Goal: Feedback & Contribution: Submit feedback/report problem

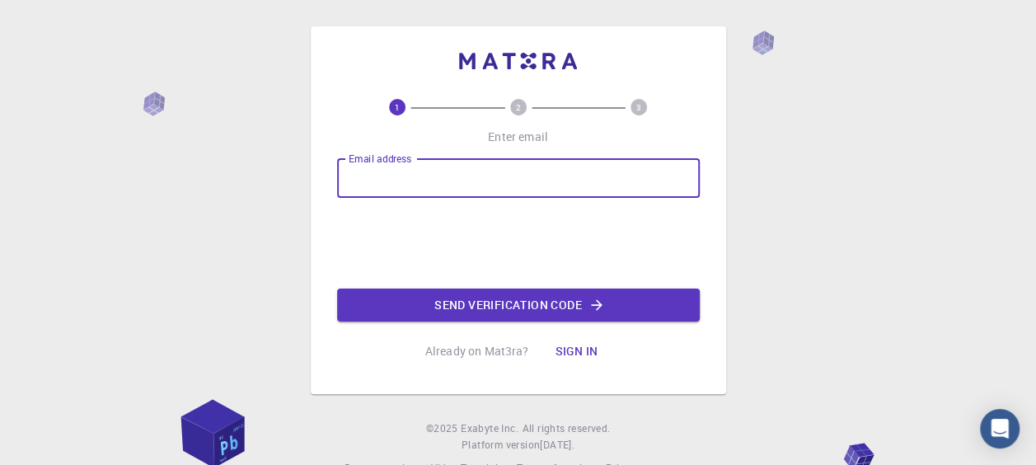
click at [355, 191] on input "Email address" at bounding box center [518, 178] width 363 height 40
type input "[EMAIL_ADDRESS][DOMAIN_NAME]"
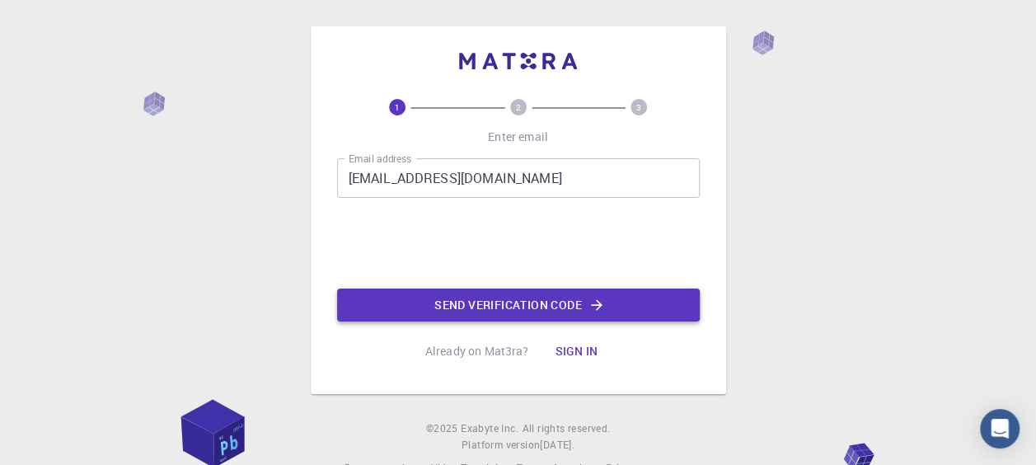
click at [525, 303] on button "Send verification code" at bounding box center [518, 305] width 363 height 33
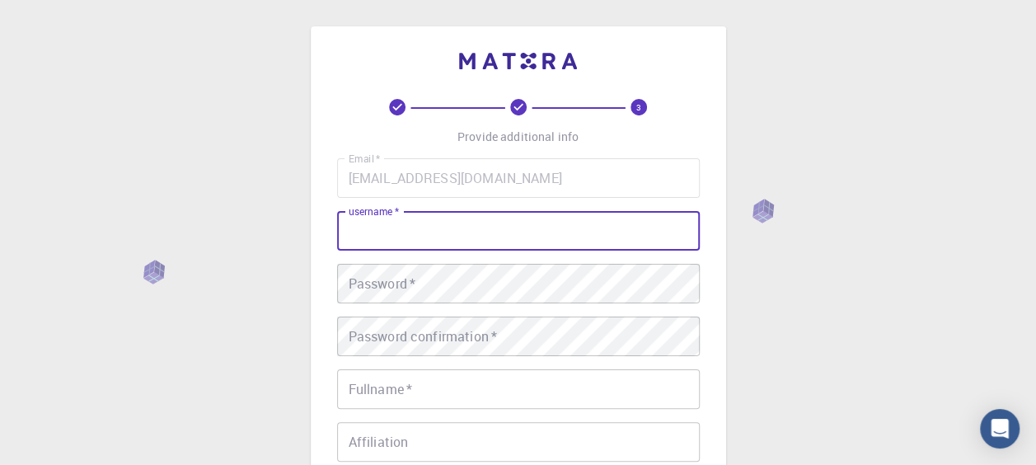
click at [407, 222] on input "username   *" at bounding box center [518, 231] width 363 height 40
type input "[PERSON_NAME]"
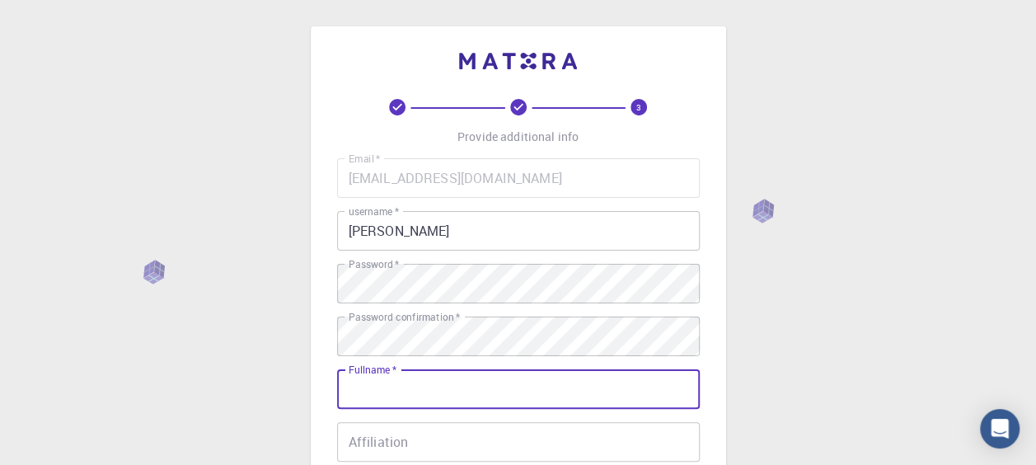
click at [409, 393] on input "Fullname   *" at bounding box center [518, 389] width 363 height 40
type input "[PERSON_NAME]"
type input "+3548676817"
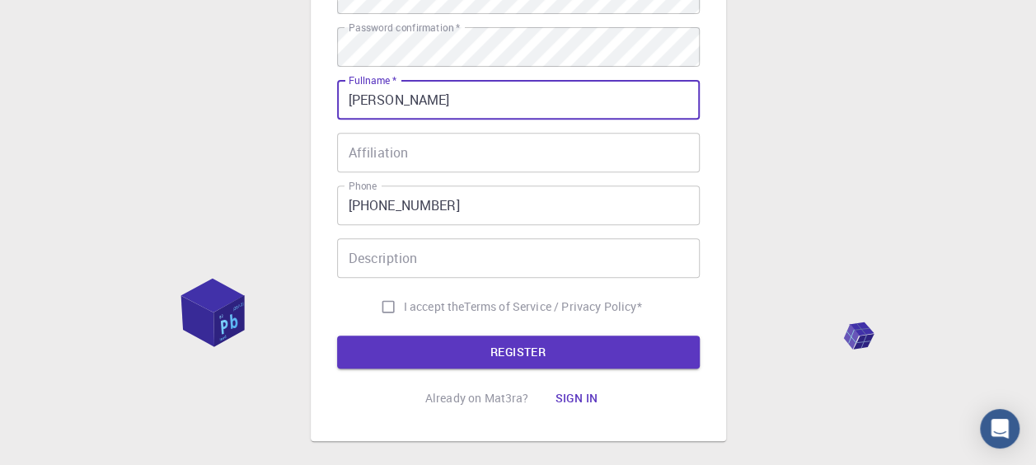
scroll to position [330, 0]
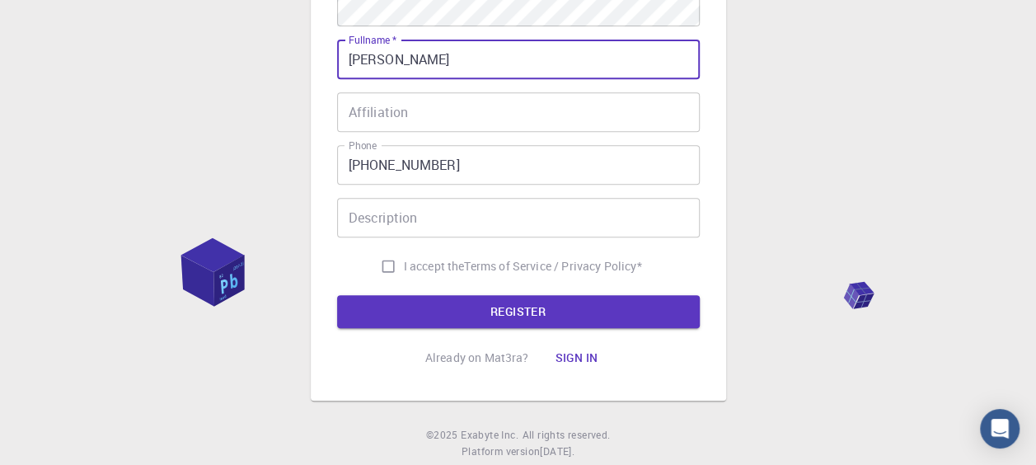
click at [381, 270] on input "I accept the Terms of Service / Privacy Policy *" at bounding box center [388, 266] width 31 height 31
checkbox input "true"
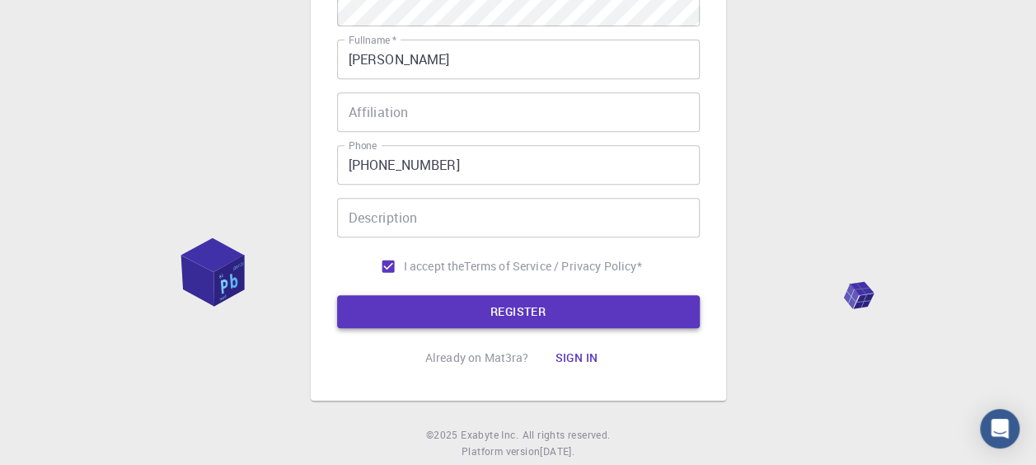
click at [467, 304] on button "REGISTER" at bounding box center [518, 311] width 363 height 33
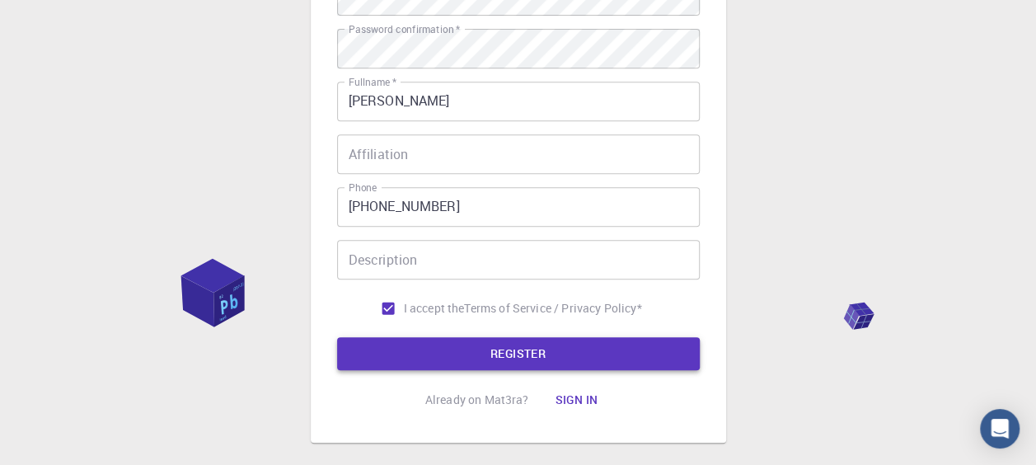
scroll to position [371, 0]
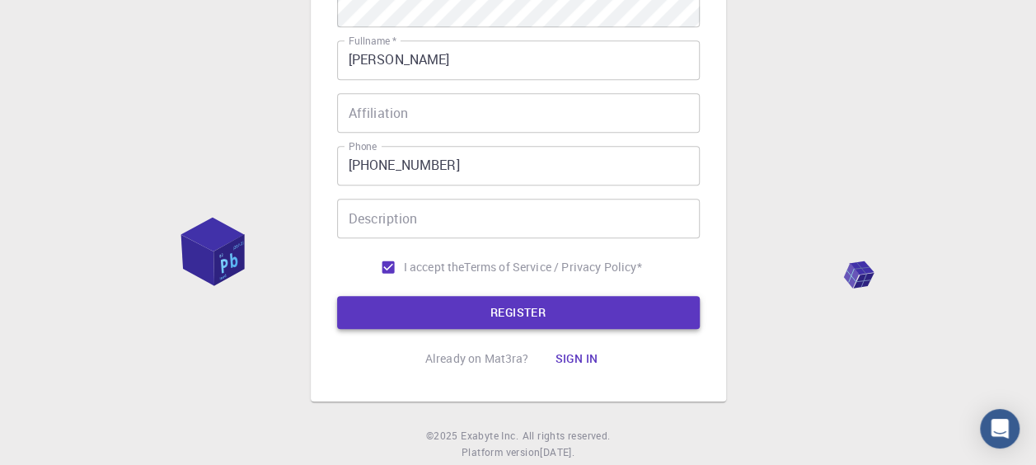
click at [528, 311] on button "REGISTER" at bounding box center [518, 312] width 363 height 33
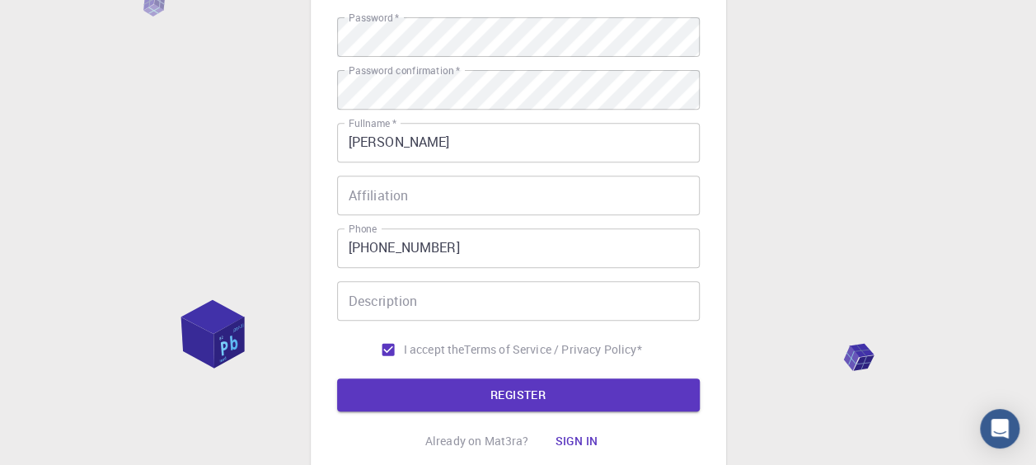
scroll to position [0, 0]
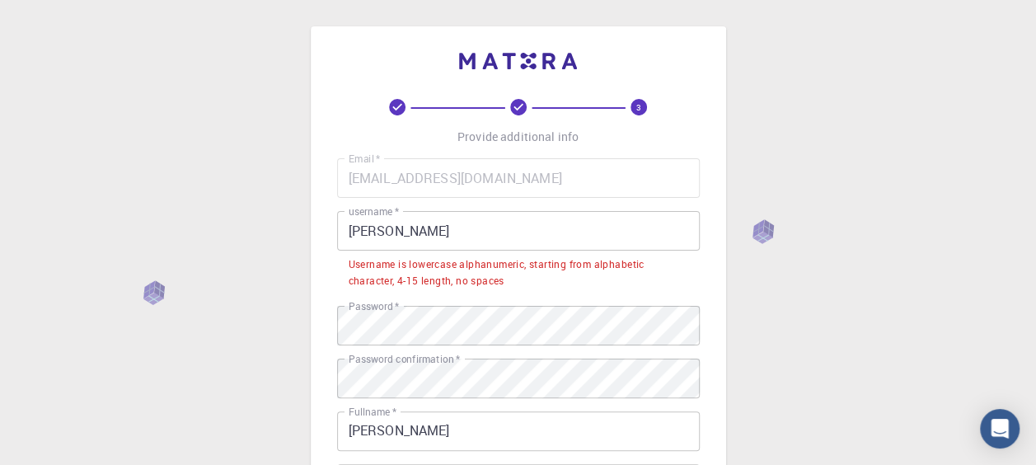
click at [358, 236] on input "[PERSON_NAME]" at bounding box center [518, 231] width 363 height 40
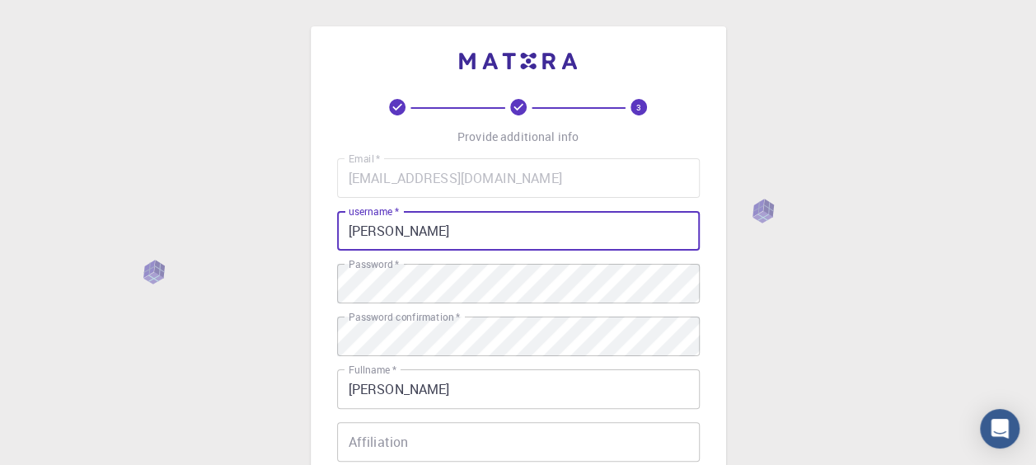
scroll to position [376, 0]
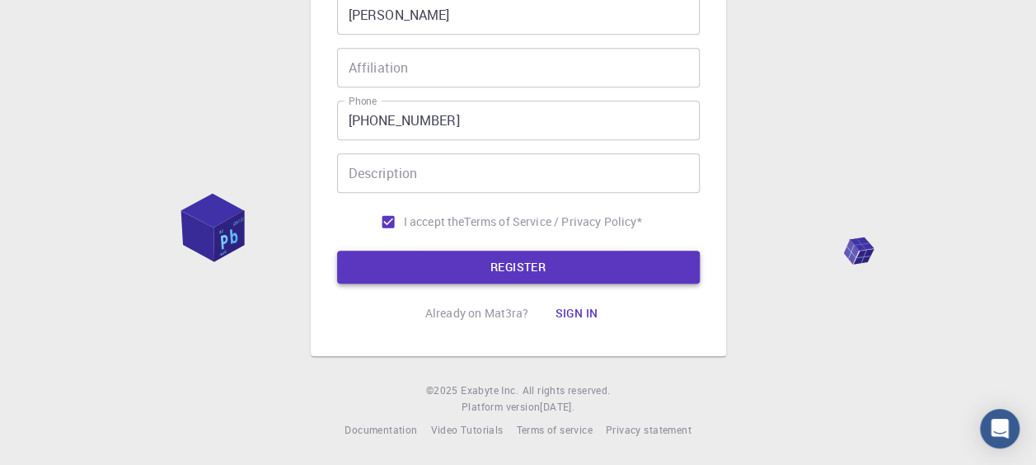
type input "[PERSON_NAME]"
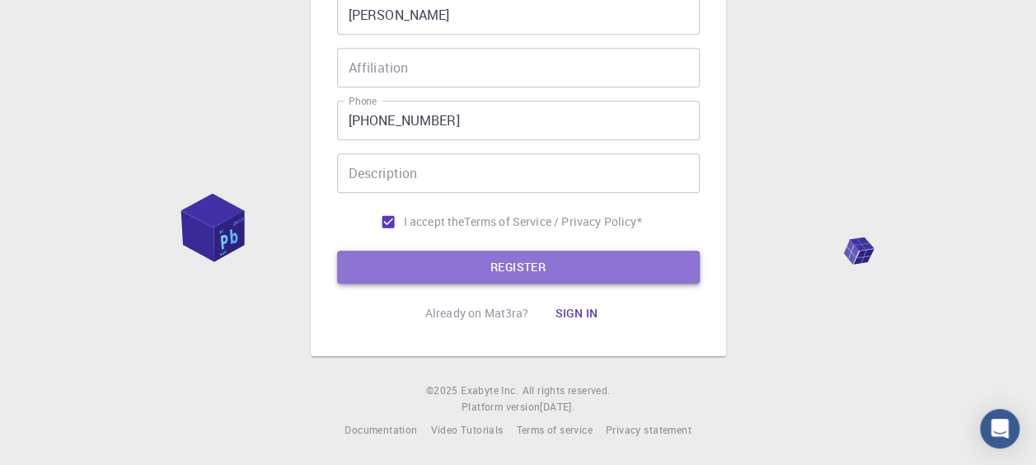
click at [491, 264] on button "REGISTER" at bounding box center [518, 267] width 363 height 33
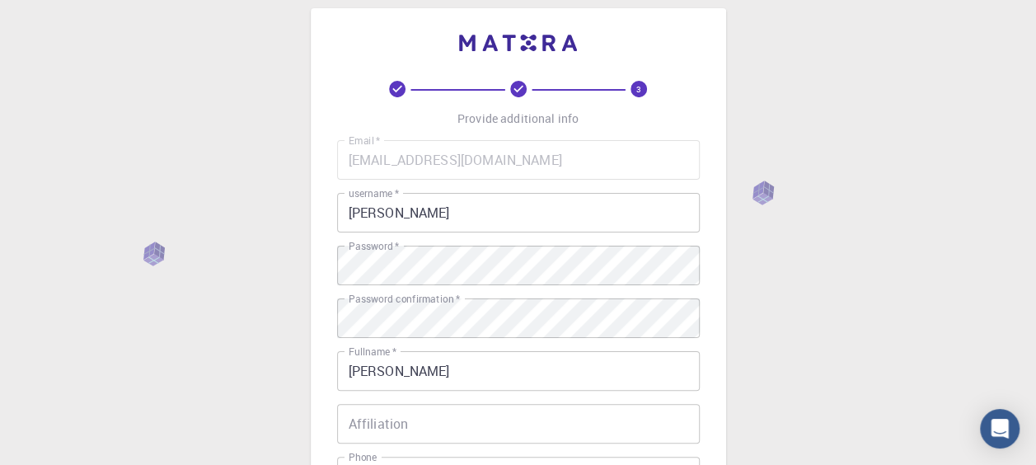
scroll to position [0, 0]
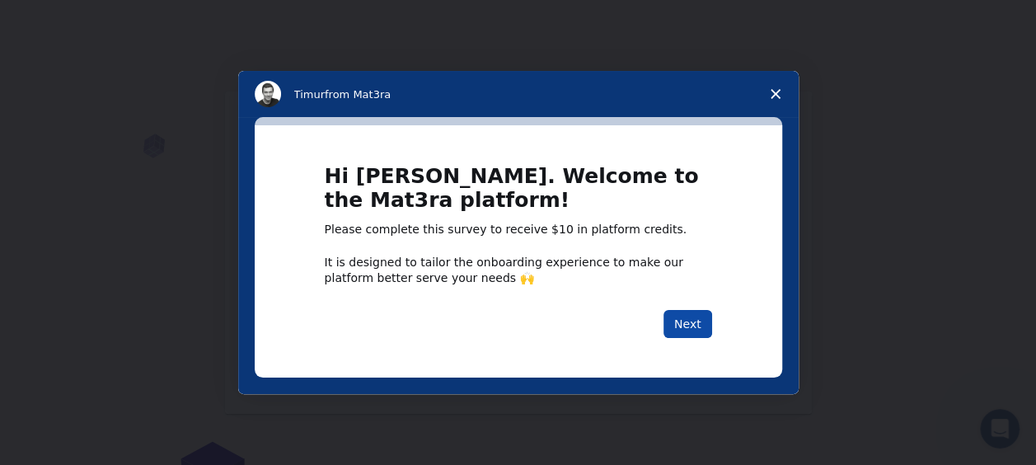
click at [698, 325] on button "Next" at bounding box center [688, 324] width 49 height 28
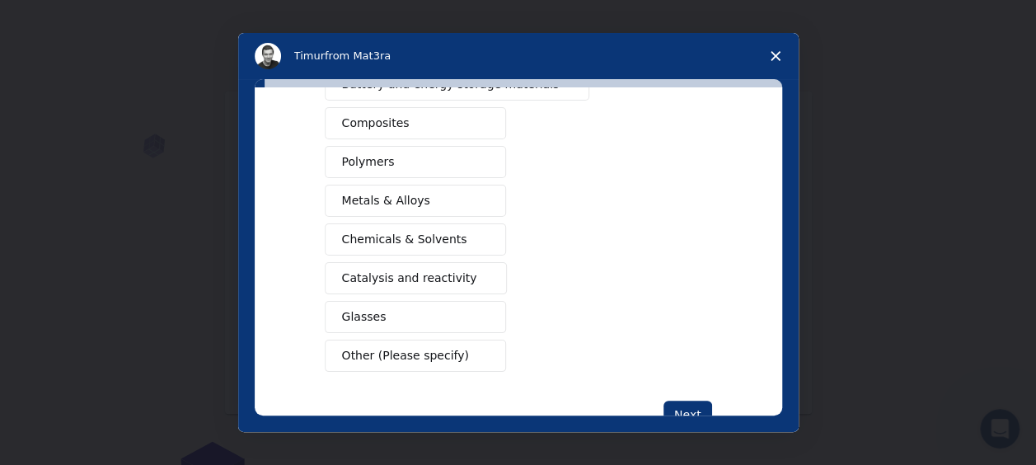
scroll to position [324, 0]
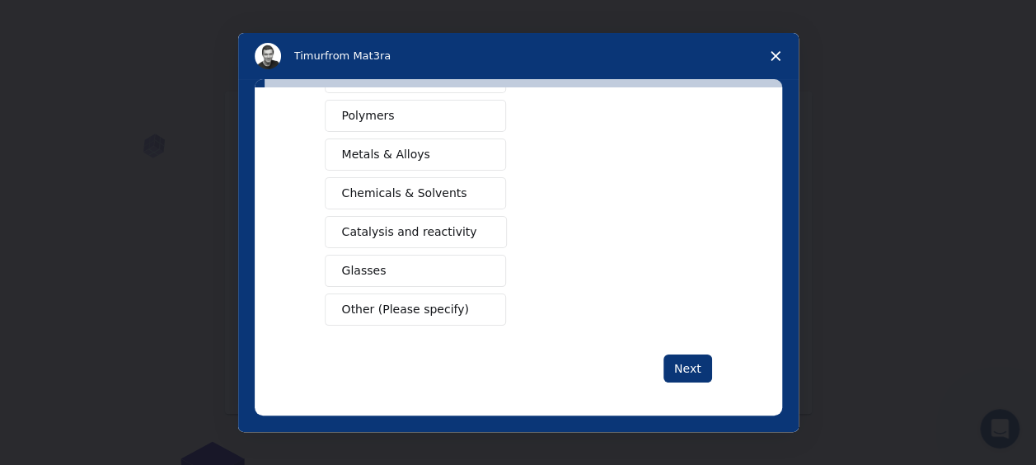
click at [355, 303] on span "Other (Please specify)" at bounding box center [405, 309] width 127 height 17
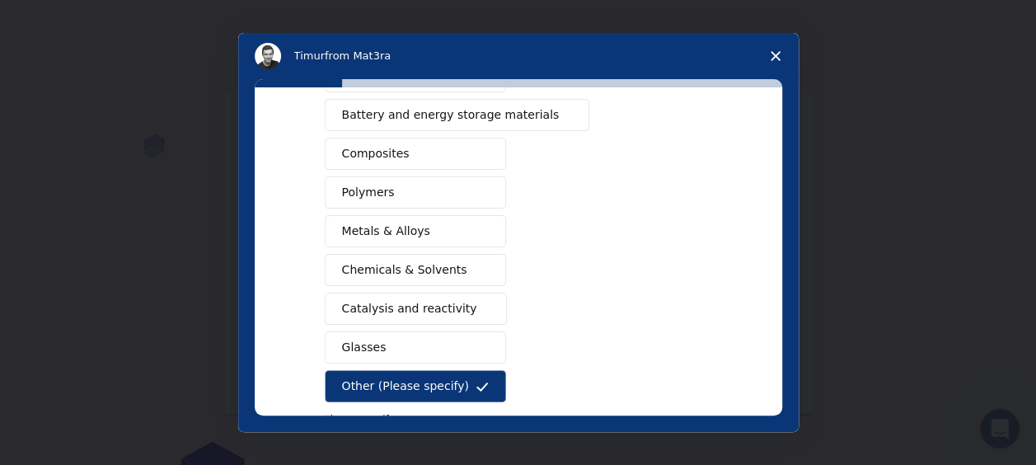
scroll to position [165, 0]
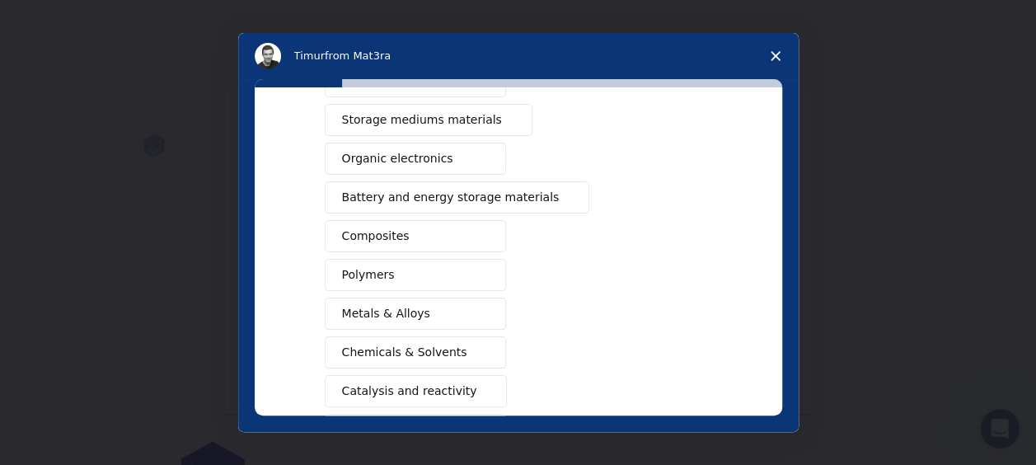
click at [782, 49] on span "Close survey" at bounding box center [776, 56] width 46 height 46
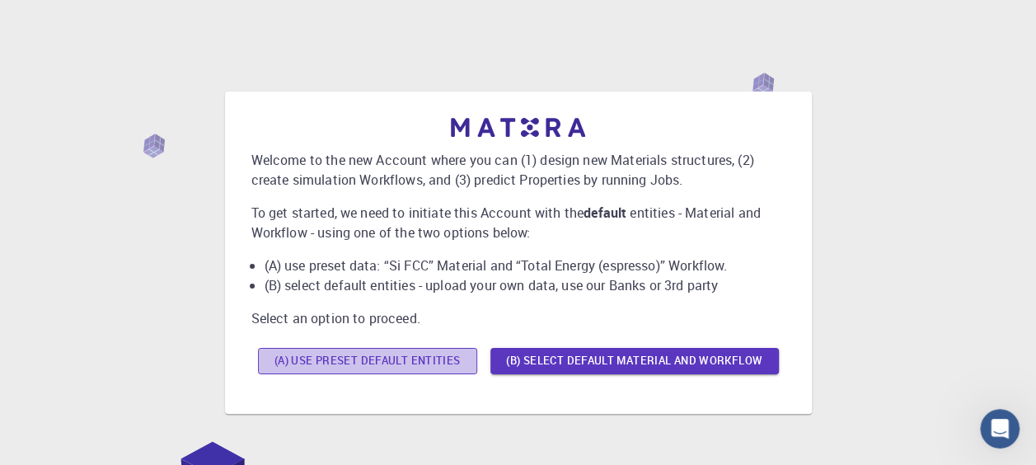
click at [401, 359] on button "(A) Use preset default entities" at bounding box center [367, 361] width 219 height 26
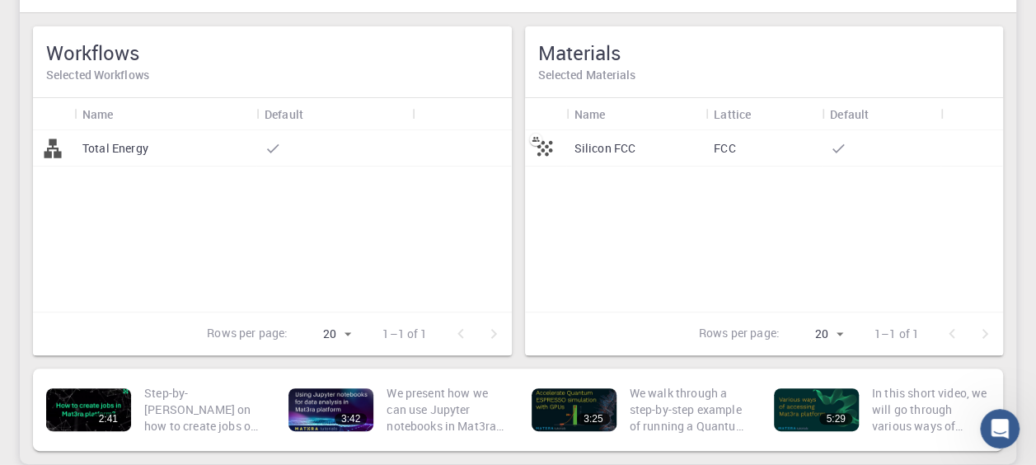
scroll to position [0, 0]
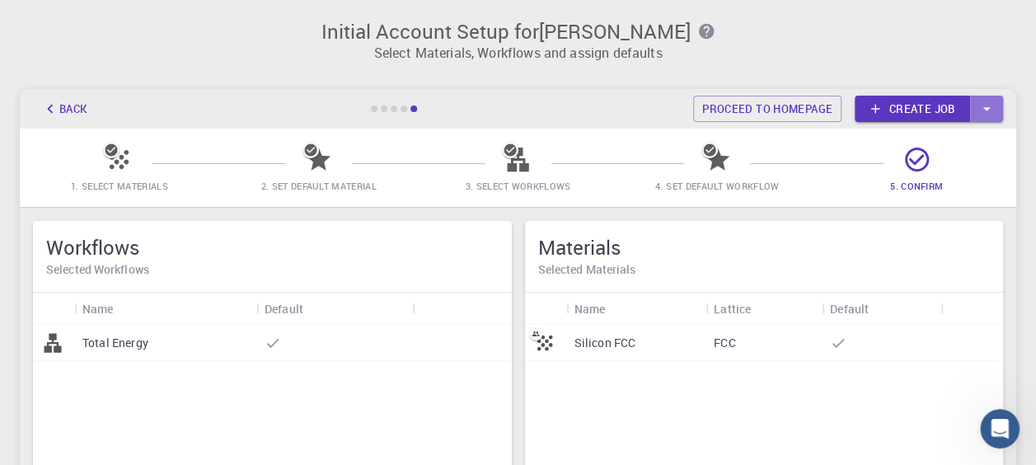
click at [986, 102] on icon "button" at bounding box center [987, 109] width 18 height 18
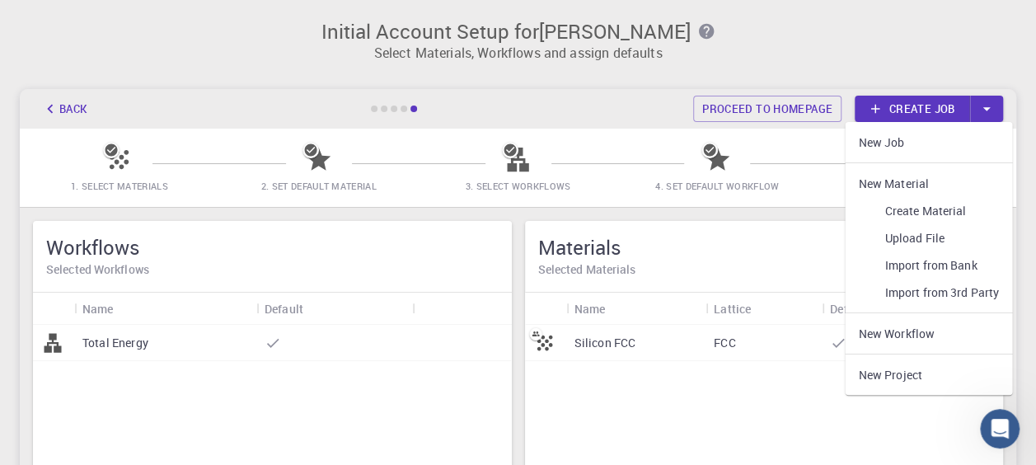
click at [797, 31] on h3 "Initial Account Setup for Tanya Helgason" at bounding box center [518, 31] width 977 height 23
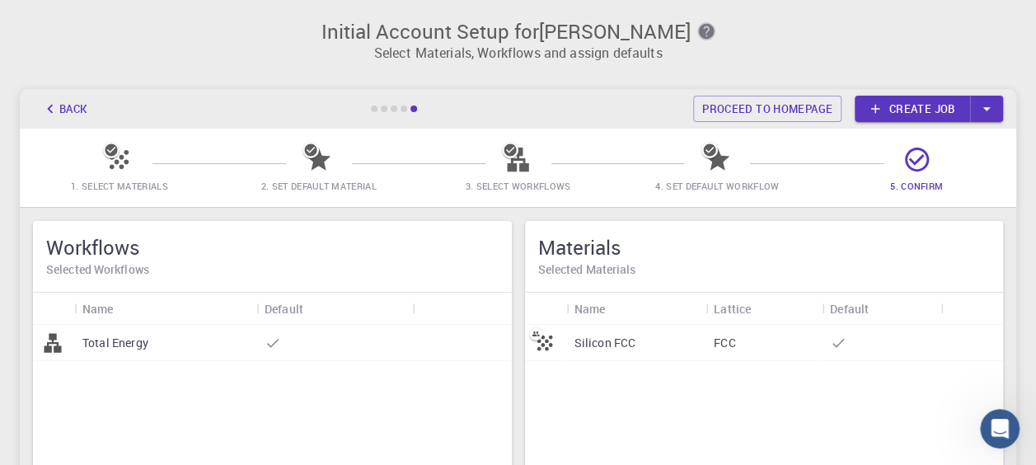
click at [704, 28] on icon "button" at bounding box center [706, 31] width 18 height 18
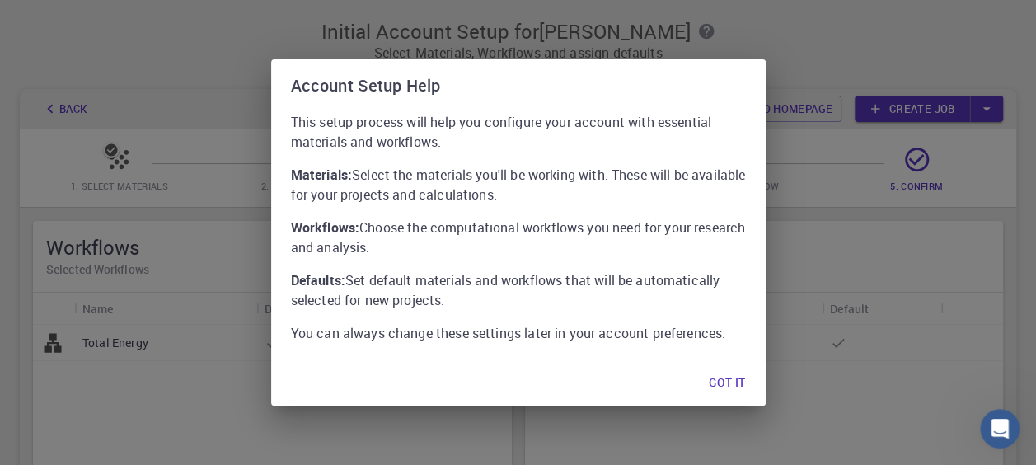
click at [732, 355] on div "This setup process will help you configure your account with essential material…" at bounding box center [518, 235] width 495 height 247
click at [727, 367] on button "Got it" at bounding box center [727, 382] width 63 height 33
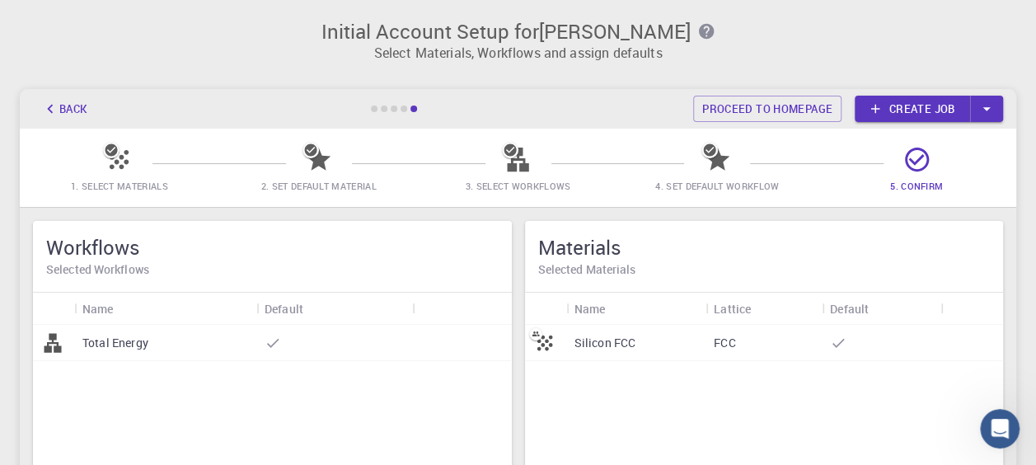
click at [728, 376] on div "Silicon FCC FCC" at bounding box center [764, 415] width 479 height 181
click at [68, 110] on button "Back" at bounding box center [64, 109] width 63 height 26
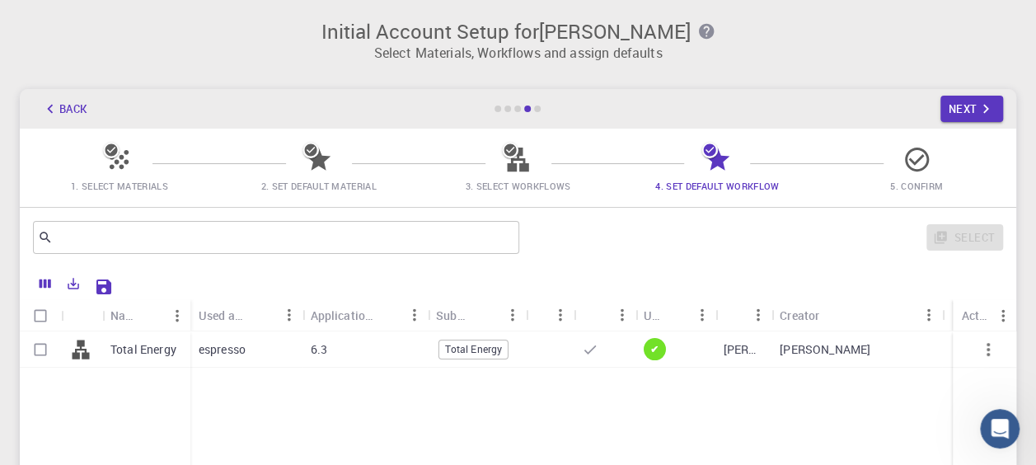
click at [64, 107] on button "Back" at bounding box center [64, 109] width 63 height 26
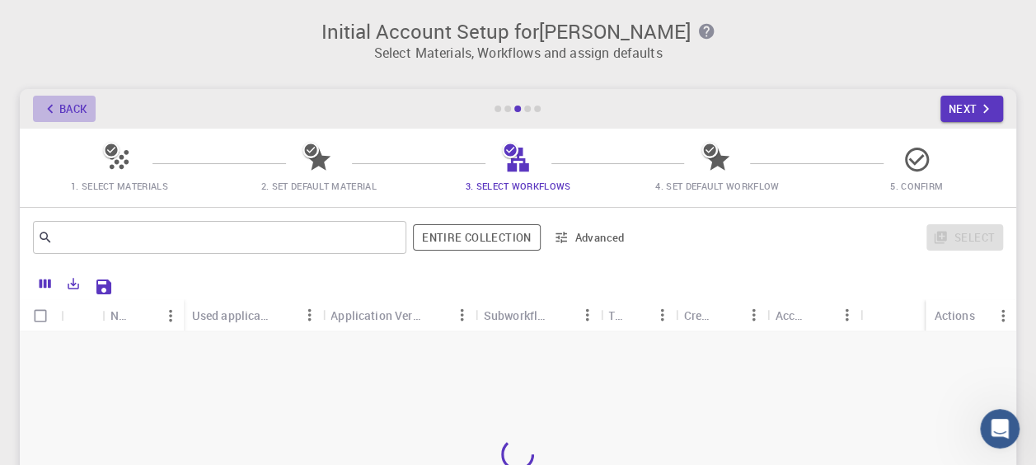
click at [66, 107] on button "Back" at bounding box center [64, 109] width 63 height 26
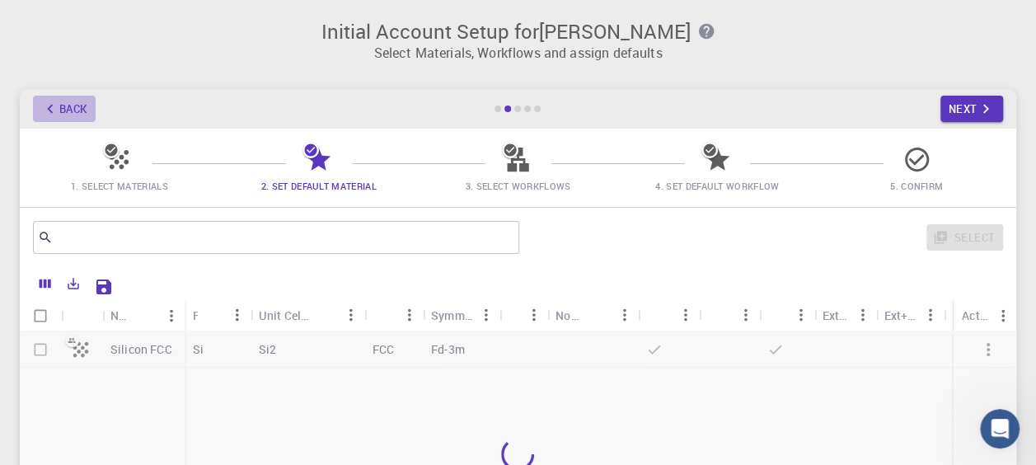
click at [66, 107] on button "Back" at bounding box center [64, 109] width 63 height 26
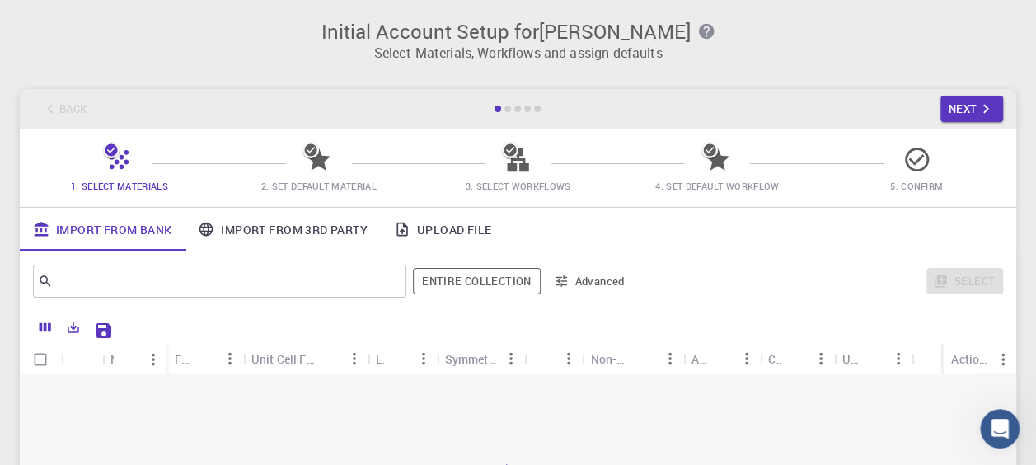
click at [66, 106] on div "Back Next" at bounding box center [518, 109] width 997 height 40
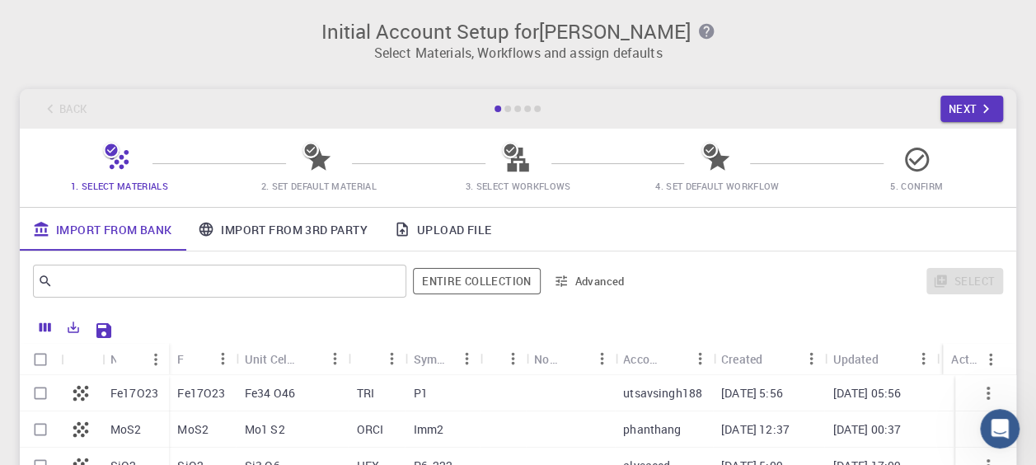
click at [93, 115] on div "Back Next" at bounding box center [518, 109] width 997 height 40
click at [700, 30] on icon "button" at bounding box center [705, 31] width 15 height 15
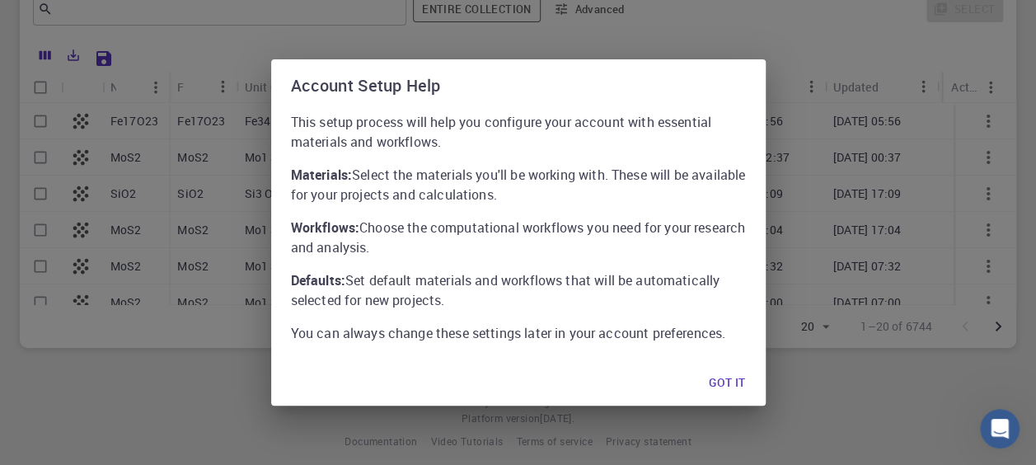
scroll to position [285, 0]
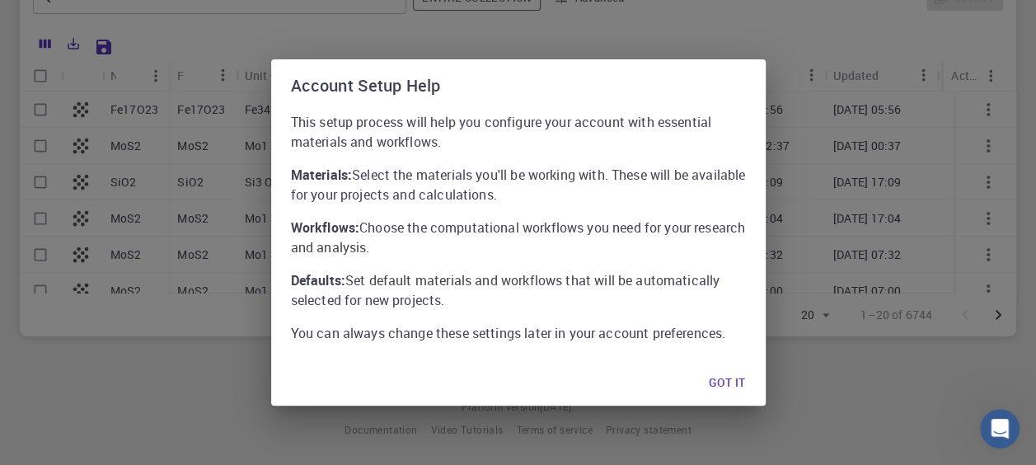
click at [735, 383] on button "Got it" at bounding box center [727, 382] width 63 height 33
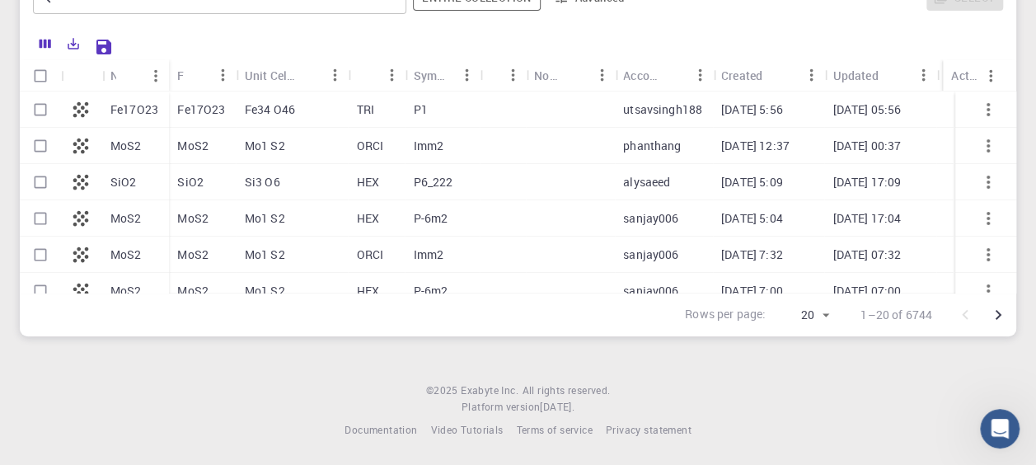
scroll to position [0, 0]
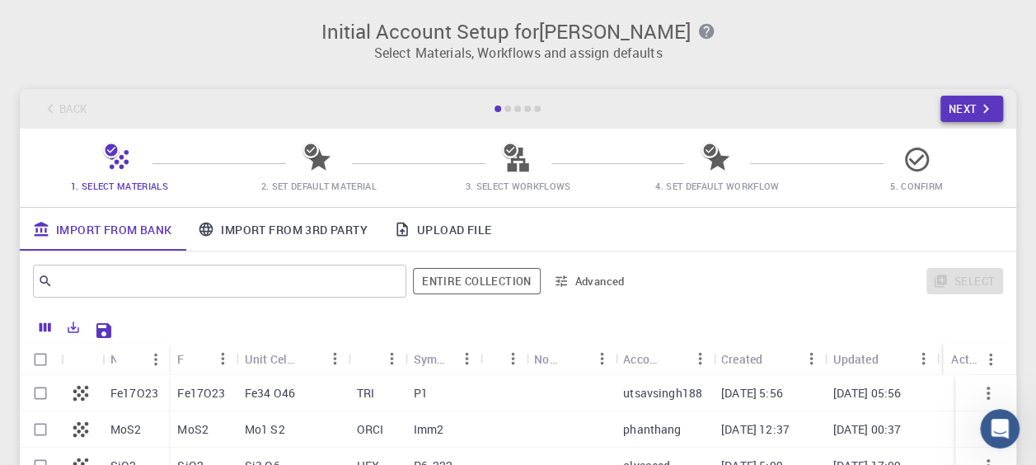
click at [979, 102] on icon "button" at bounding box center [986, 109] width 18 height 18
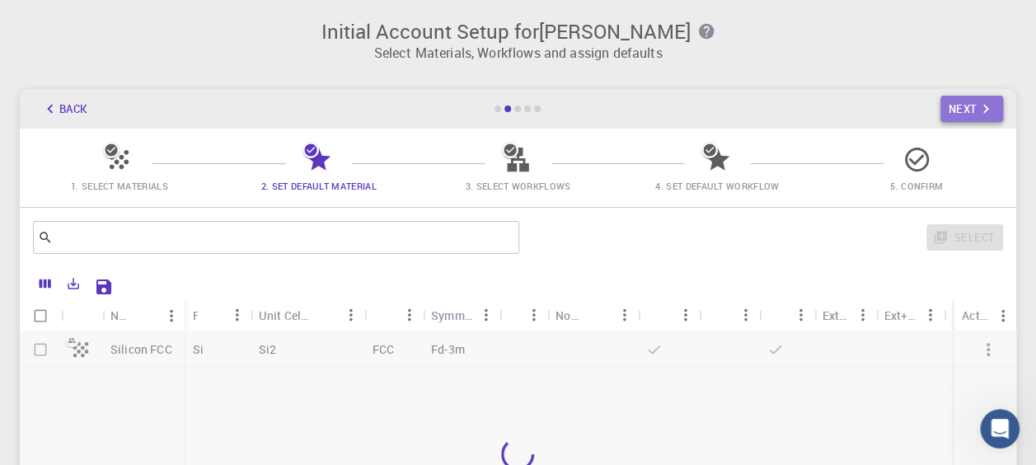
click at [977, 106] on icon "button" at bounding box center [986, 109] width 18 height 18
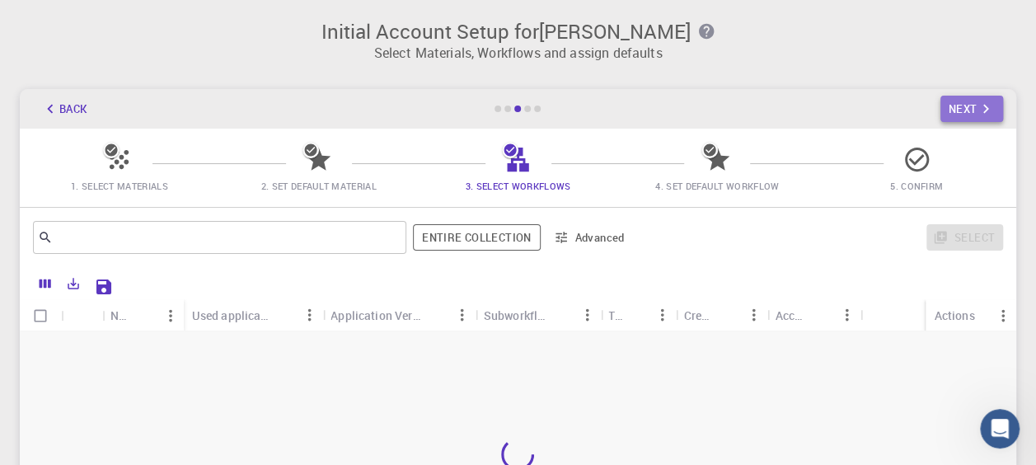
click at [977, 106] on icon "button" at bounding box center [986, 109] width 18 height 18
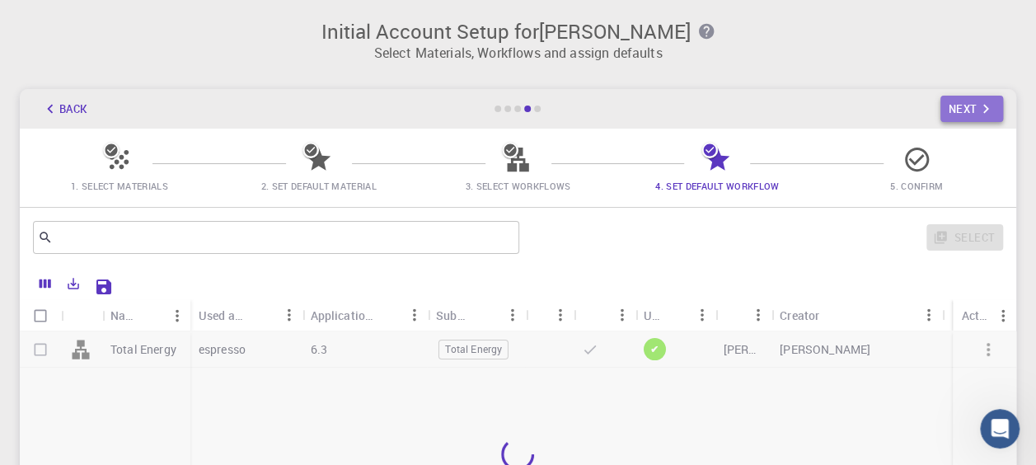
click at [977, 106] on icon "button" at bounding box center [986, 109] width 18 height 18
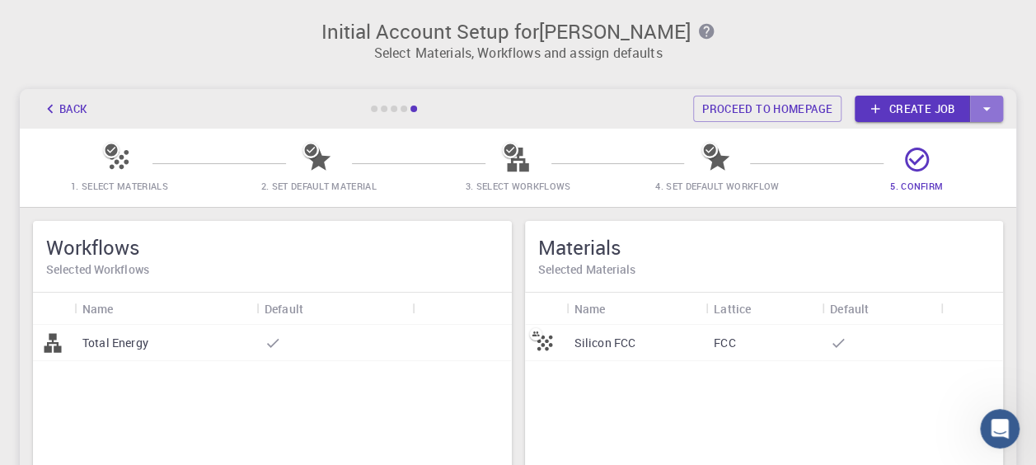
click at [978, 106] on icon "button" at bounding box center [987, 109] width 18 height 18
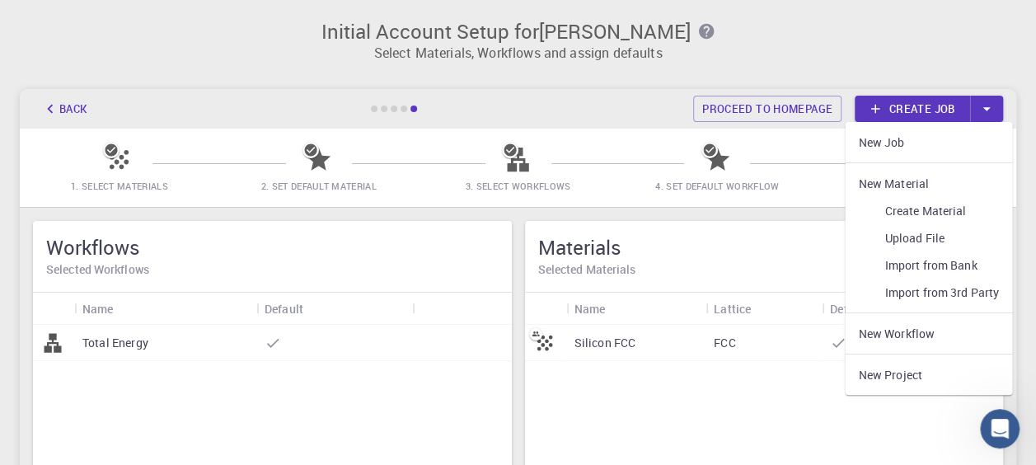
click at [730, 404] on div "Silicon FCC FCC" at bounding box center [764, 415] width 479 height 181
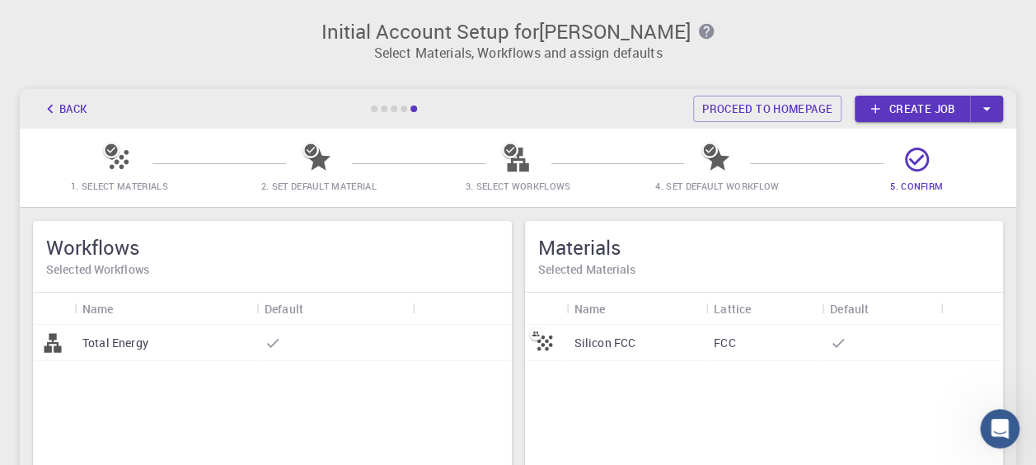
click at [917, 161] on icon at bounding box center [916, 160] width 24 height 24
click at [915, 166] on icon at bounding box center [917, 159] width 29 height 29
click at [839, 341] on icon at bounding box center [838, 343] width 16 height 16
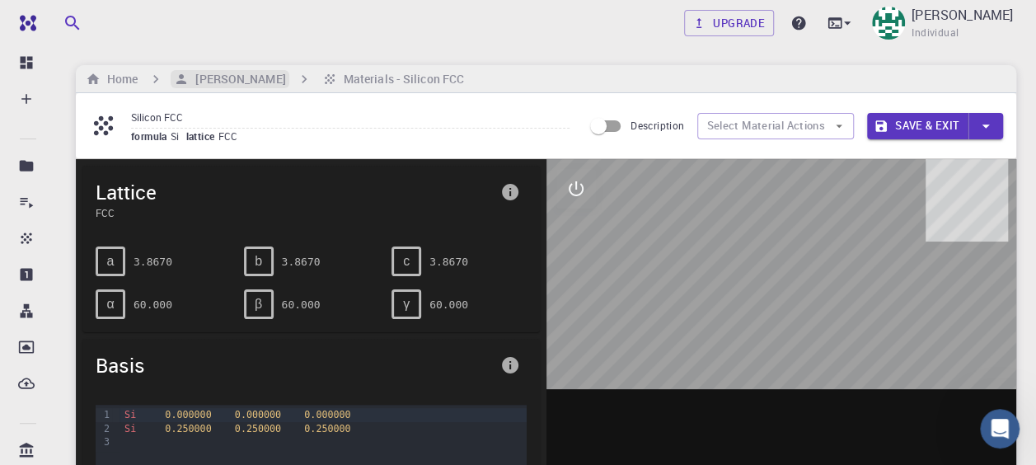
click at [231, 78] on h6 "[PERSON_NAME]" at bounding box center [237, 79] width 96 height 18
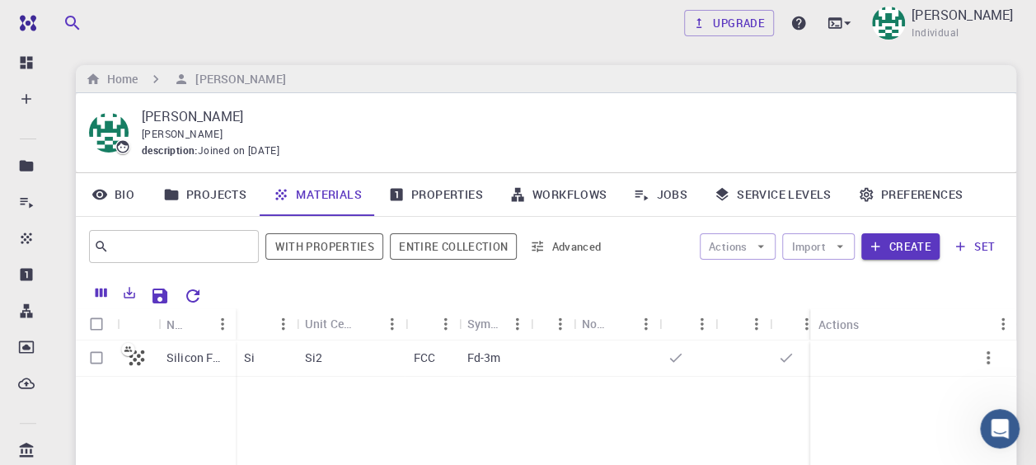
click at [915, 190] on link "Preferences" at bounding box center [910, 194] width 131 height 43
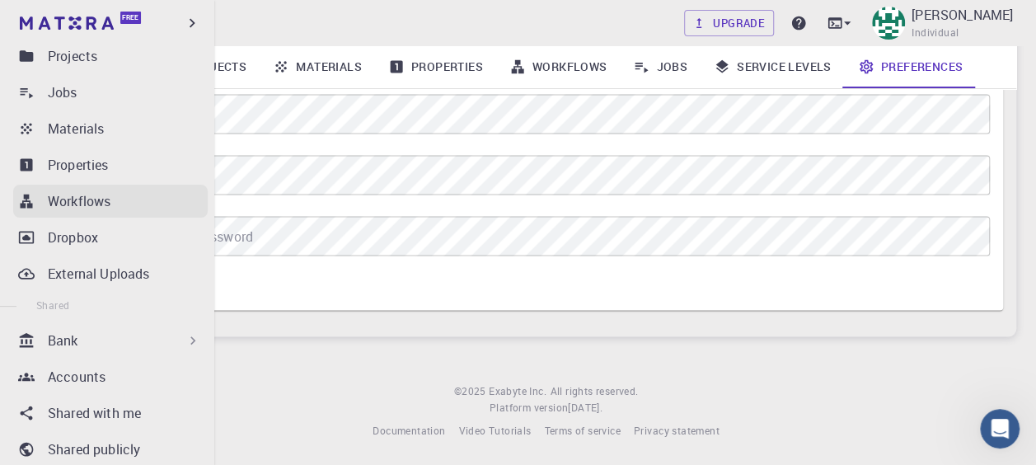
scroll to position [109, 0]
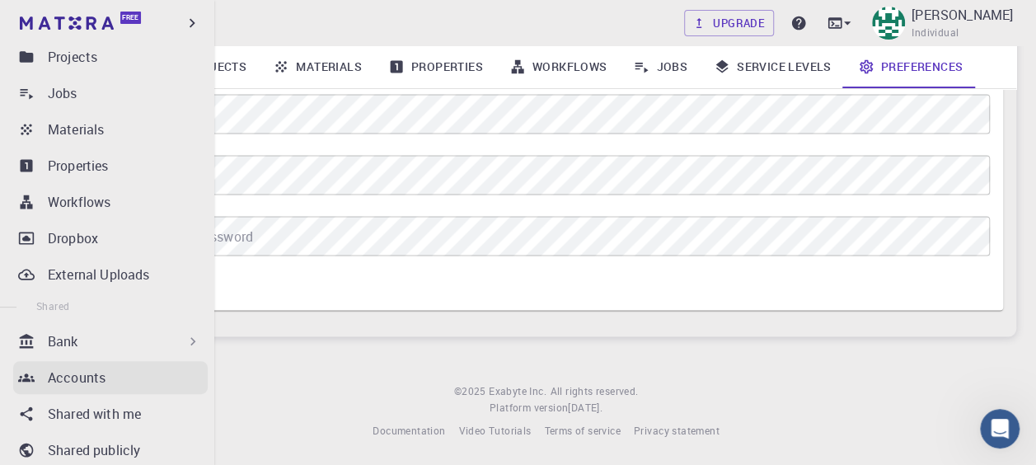
click at [99, 383] on p "Accounts" at bounding box center [77, 378] width 58 height 20
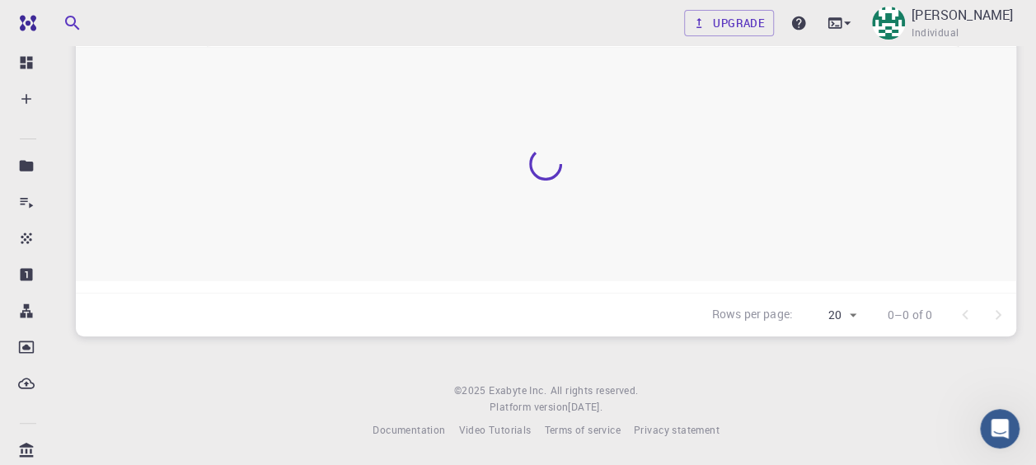
scroll to position [170, 0]
click at [904, 18] on img at bounding box center [888, 23] width 33 height 33
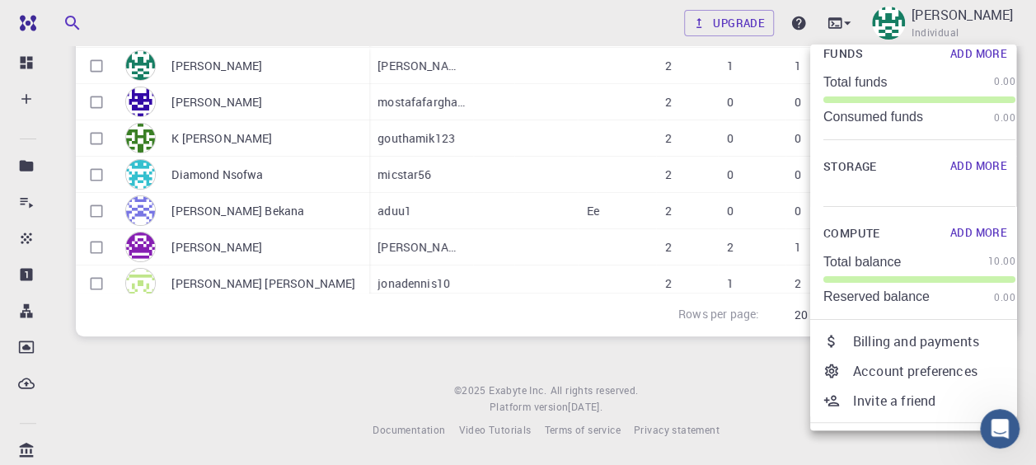
scroll to position [82, 0]
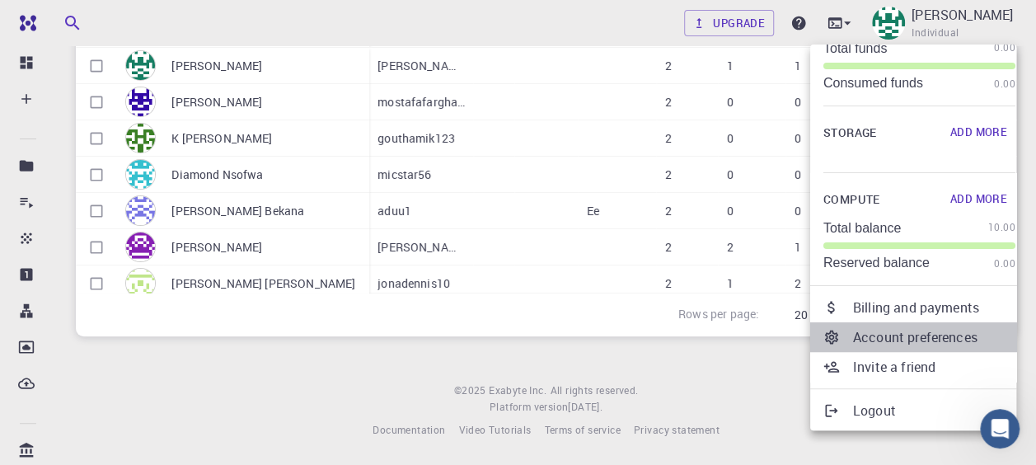
click at [916, 325] on li "Account preferences" at bounding box center [919, 337] width 218 height 30
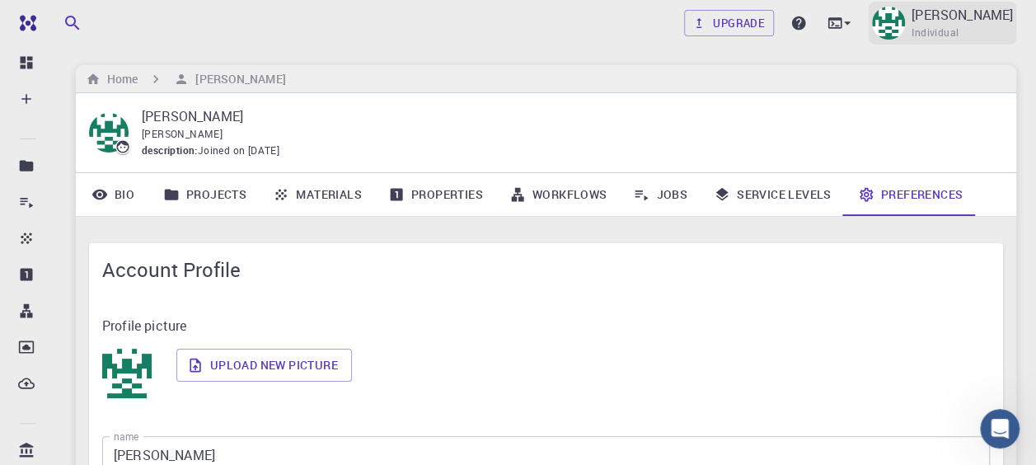
click at [967, 15] on p "[PERSON_NAME]" at bounding box center [962, 15] width 101 height 20
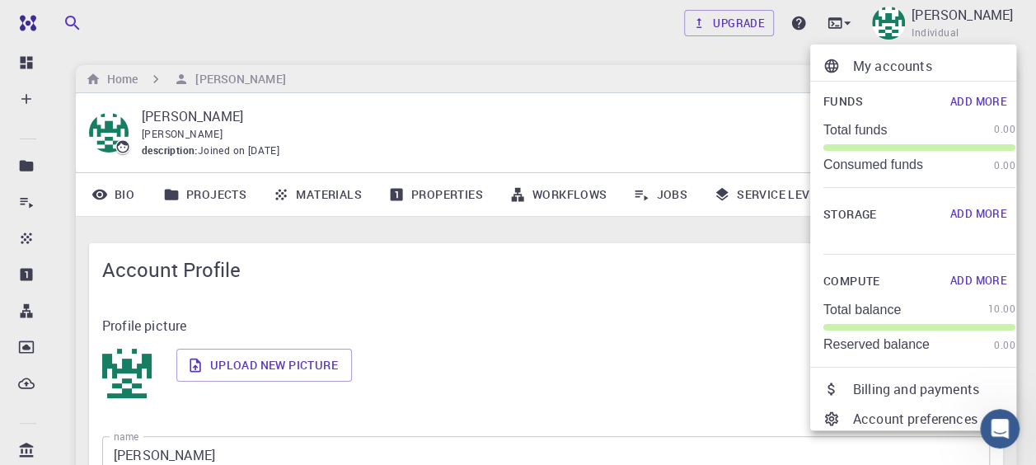
click at [854, 25] on div at bounding box center [518, 232] width 1036 height 465
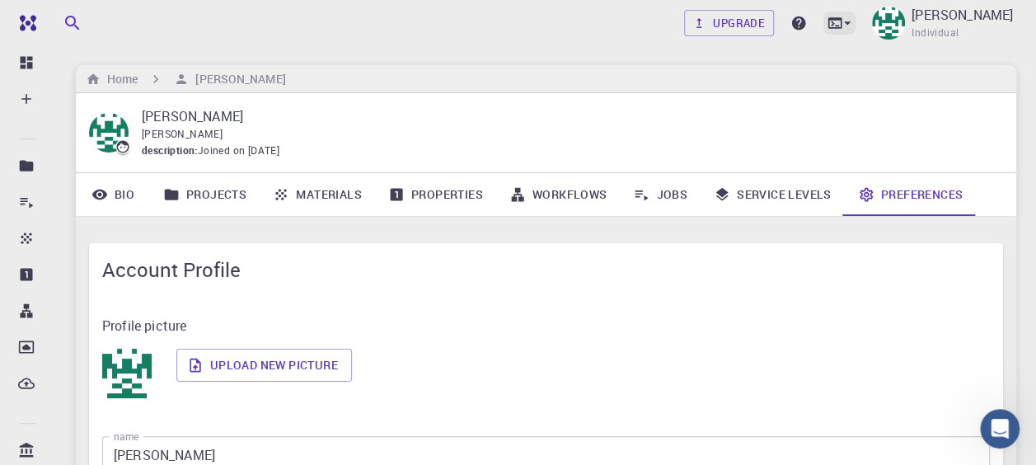
click at [851, 23] on icon at bounding box center [847, 22] width 7 height 3
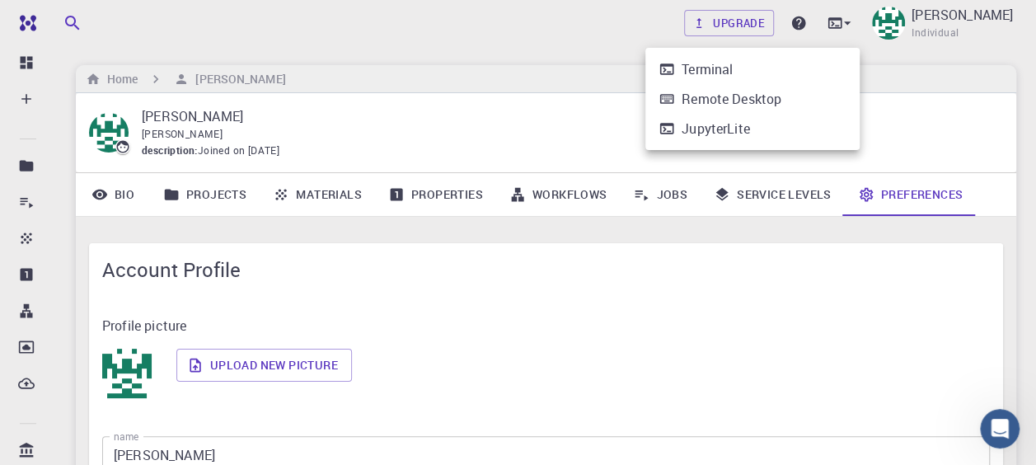
click at [740, 28] on div at bounding box center [518, 232] width 1036 height 465
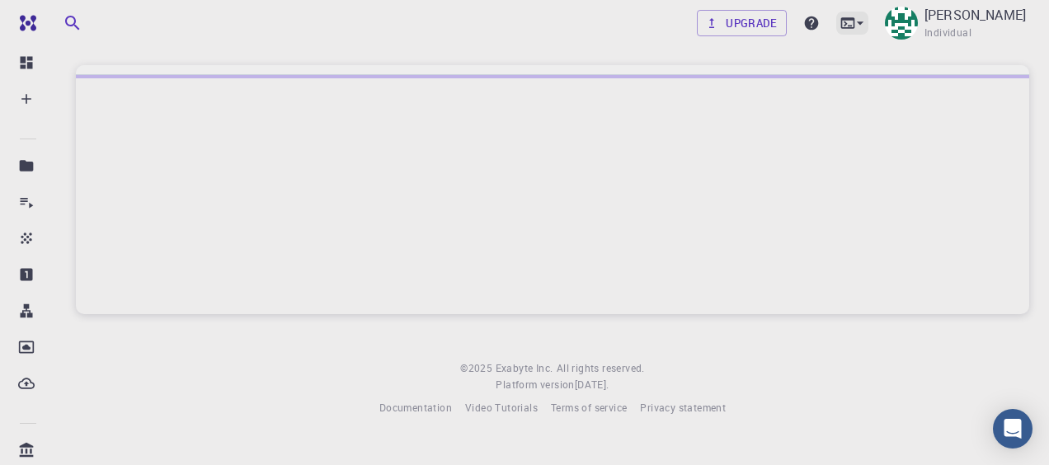
click at [867, 17] on icon at bounding box center [860, 23] width 16 height 16
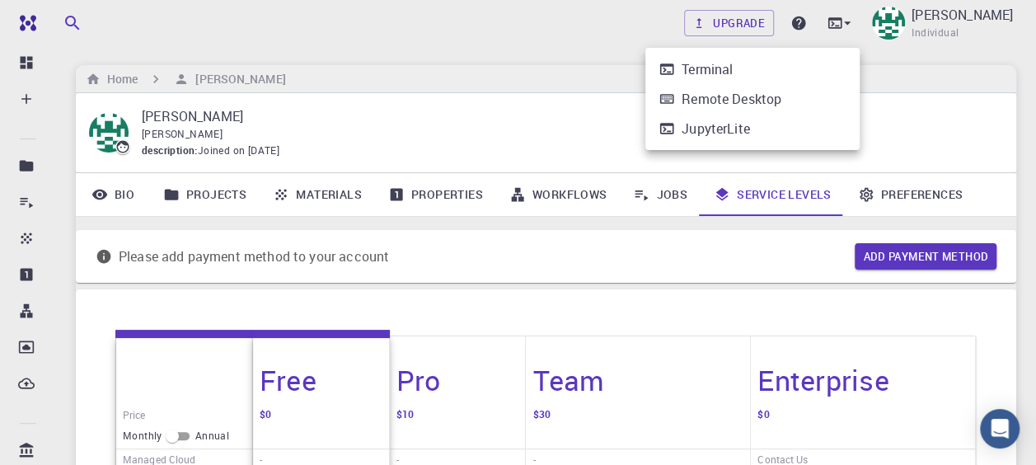
click at [962, 10] on div at bounding box center [518, 232] width 1036 height 465
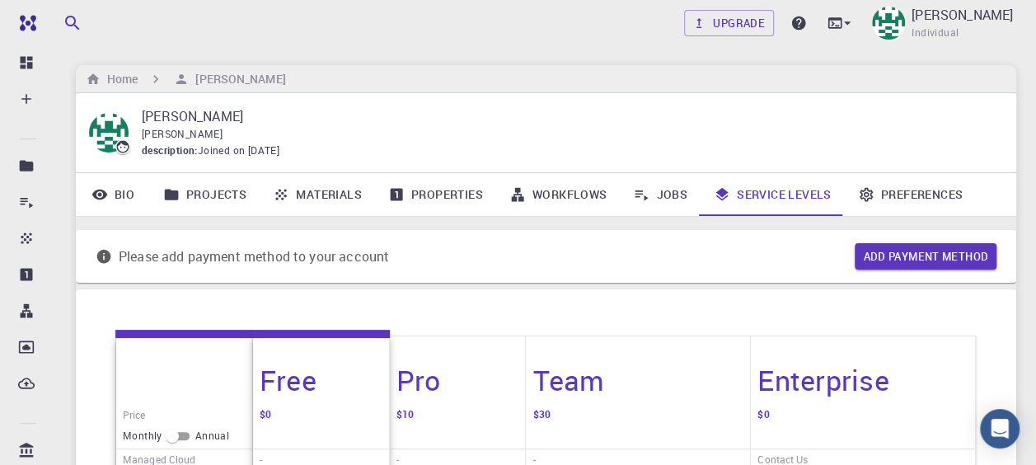
click at [922, 39] on span "Individual" at bounding box center [935, 33] width 47 height 16
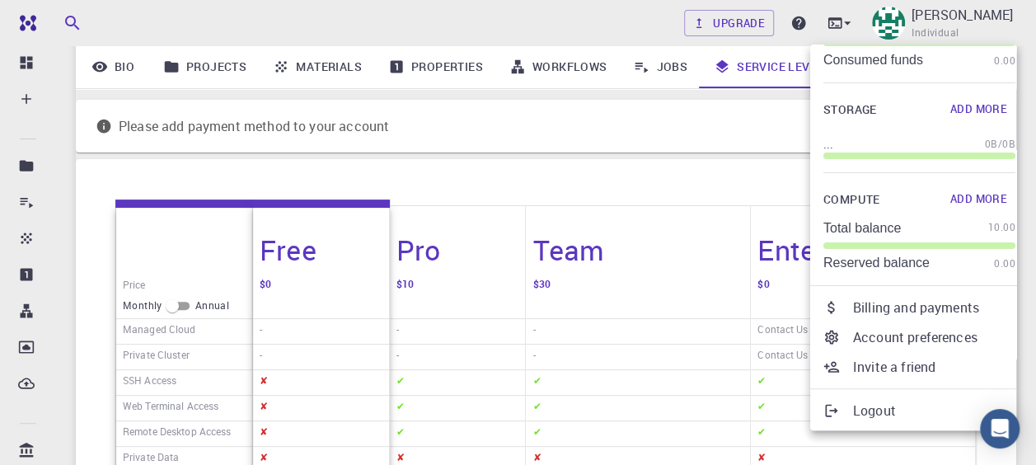
scroll to position [165, 0]
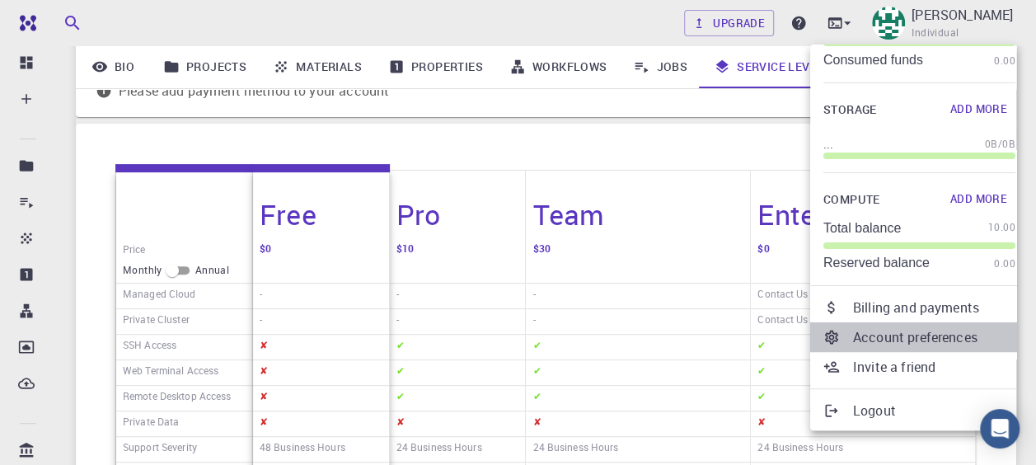
click at [895, 340] on p "Account preferences" at bounding box center [934, 337] width 162 height 20
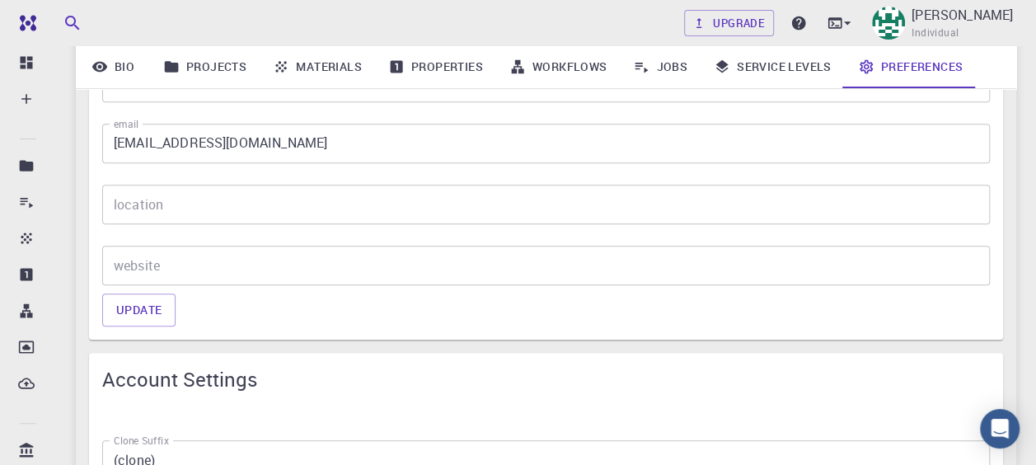
scroll to position [412, 0]
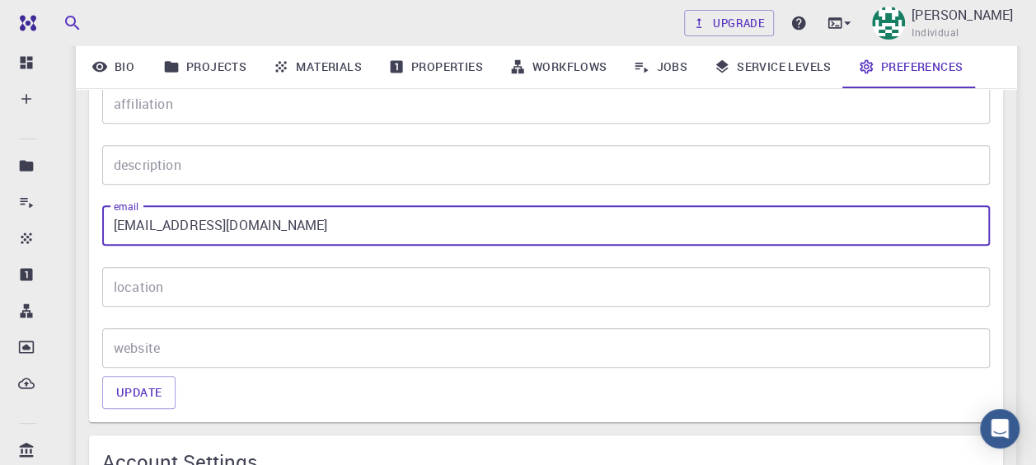
drag, startPoint x: 519, startPoint y: 230, endPoint x: -3, endPoint y: 220, distance: 522.0
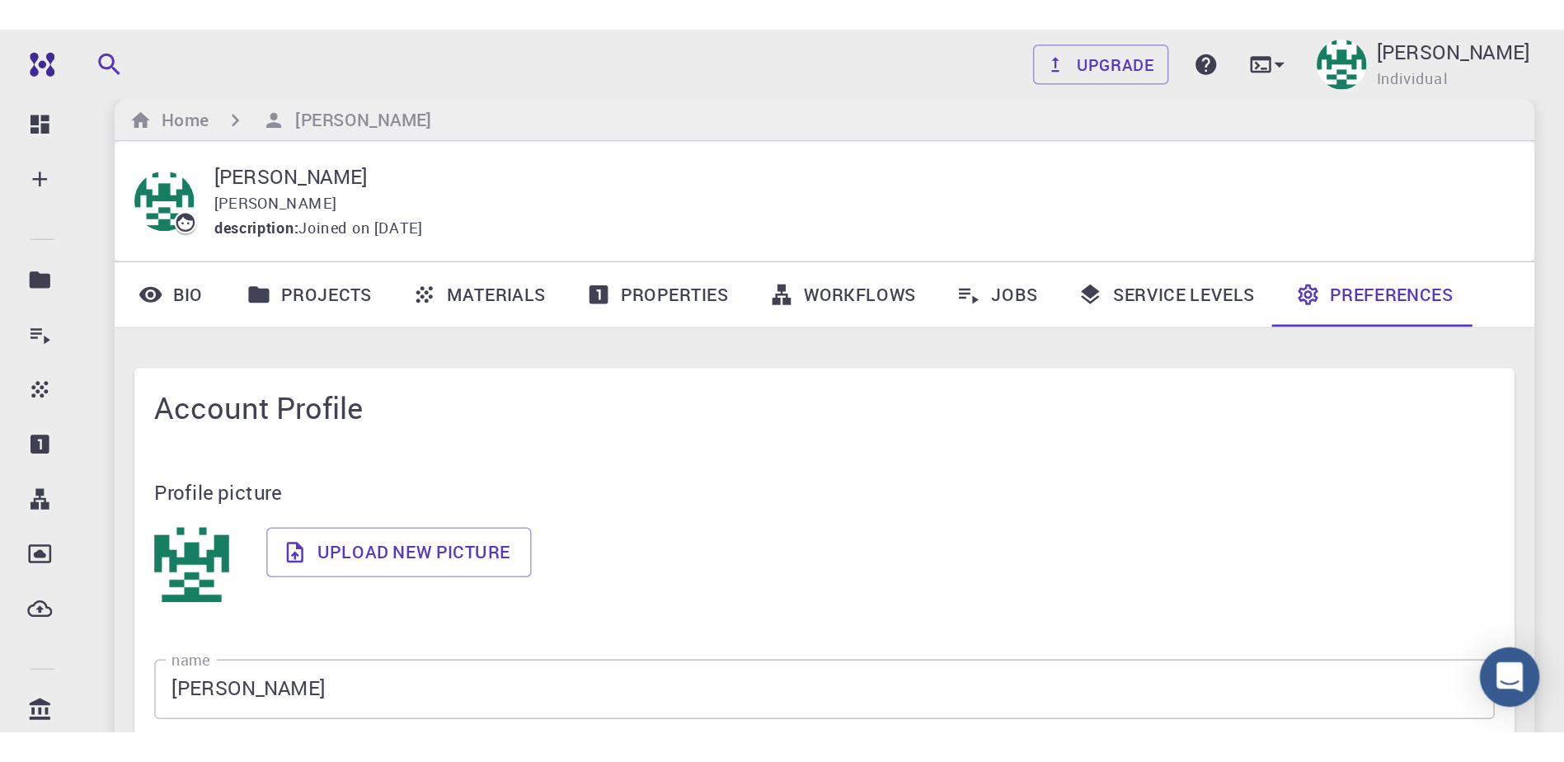
scroll to position [0, 0]
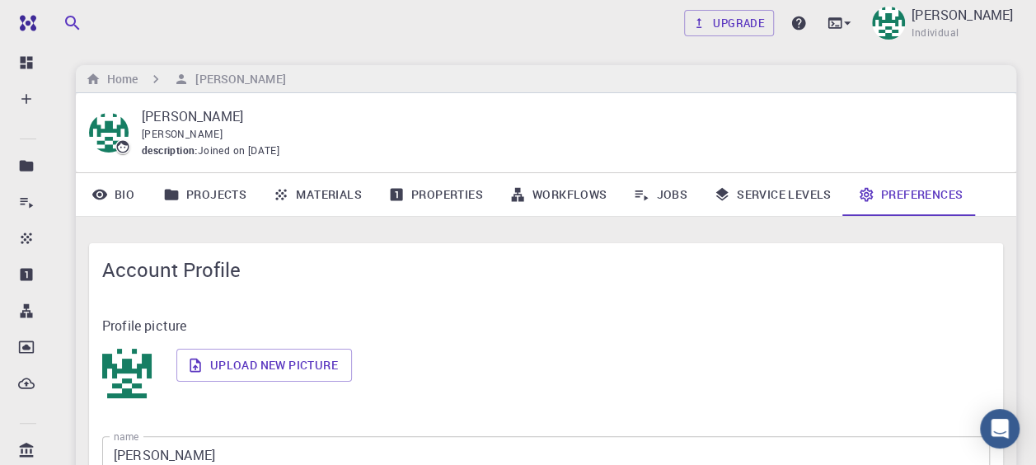
click at [193, 152] on span "description :" at bounding box center [170, 151] width 56 height 16
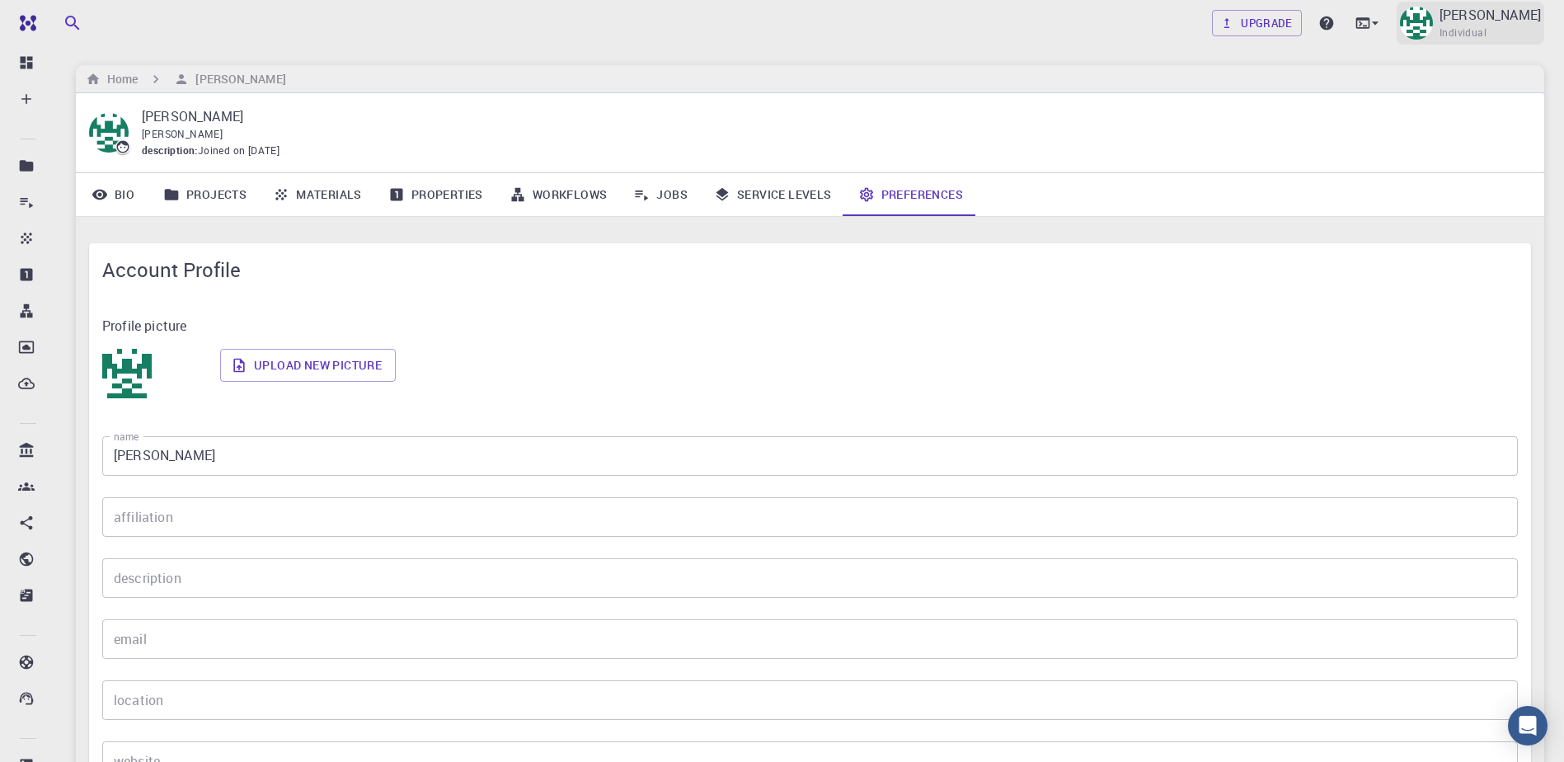
click at [1048, 18] on p "[PERSON_NAME]" at bounding box center [1490, 15] width 101 height 20
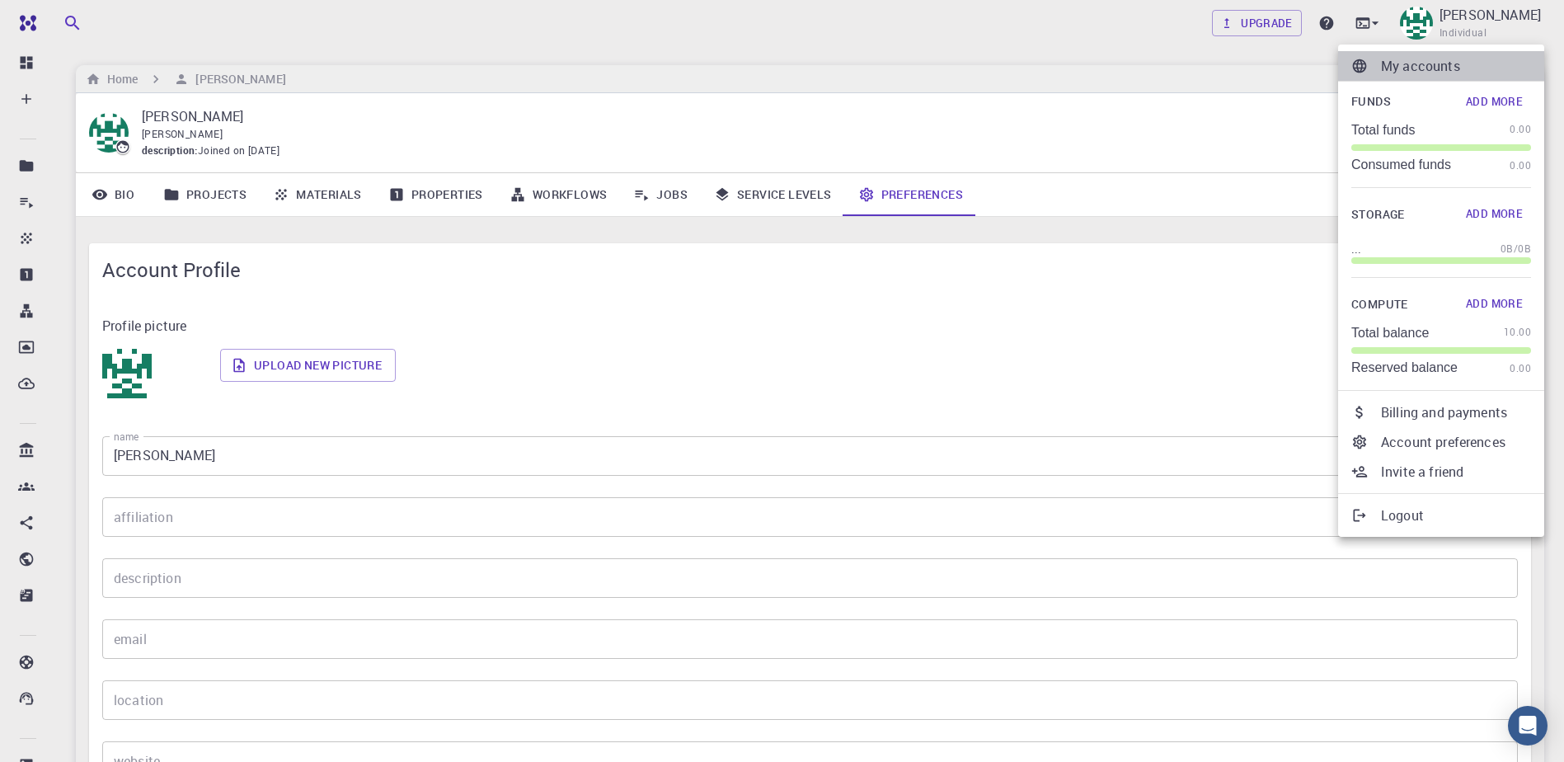
click at [1048, 68] on p "My accounts" at bounding box center [1456, 66] width 150 height 20
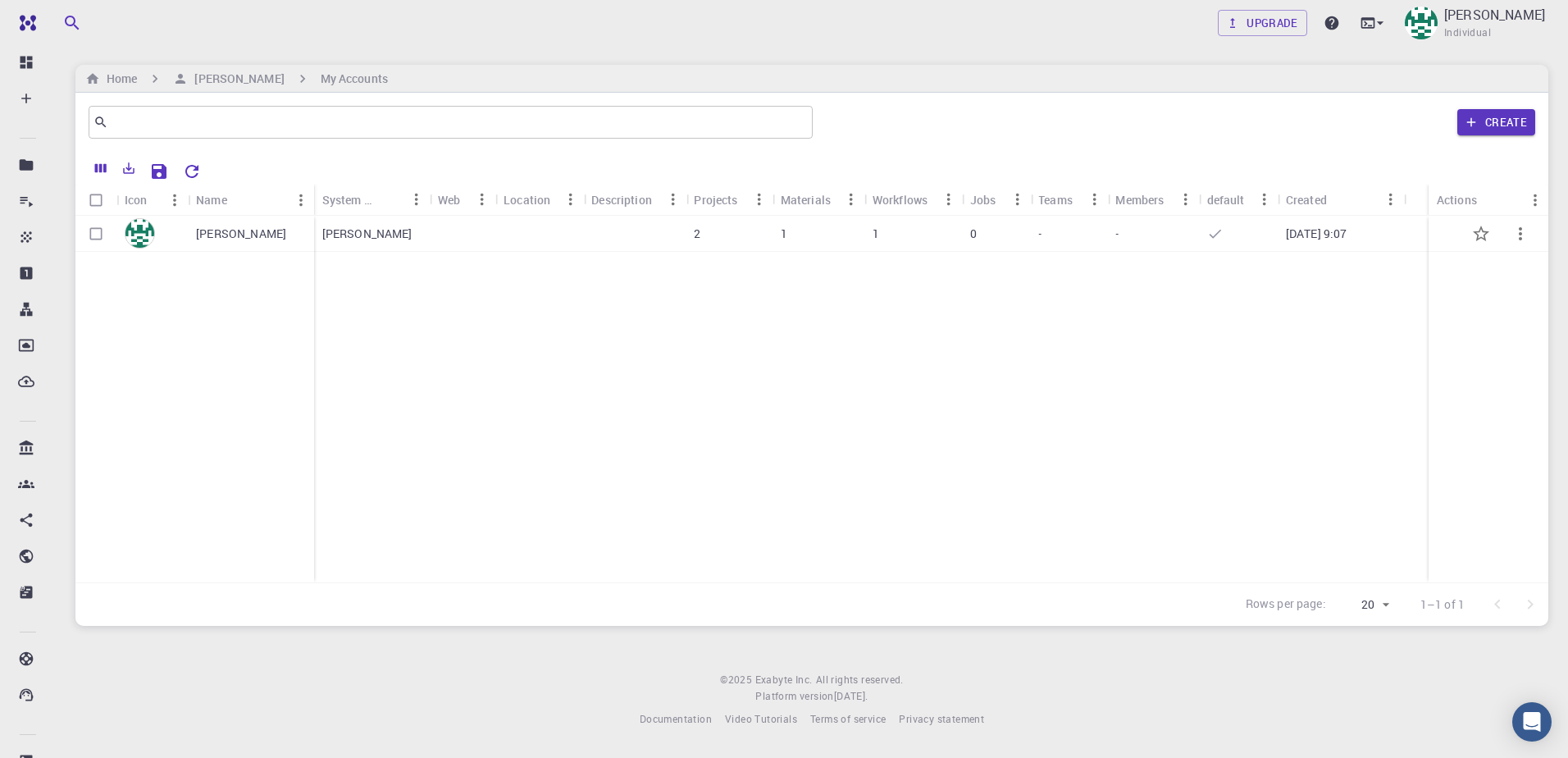
click at [1043, 246] on button "button" at bounding box center [1521, 234] width 40 height 40
click at [1043, 231] on div at bounding box center [784, 379] width 1568 height 758
click at [353, 232] on div "[PERSON_NAME]" at bounding box center [372, 234] width 115 height 36
click at [98, 235] on input "Select row" at bounding box center [96, 233] width 31 height 31
checkbox input "true"
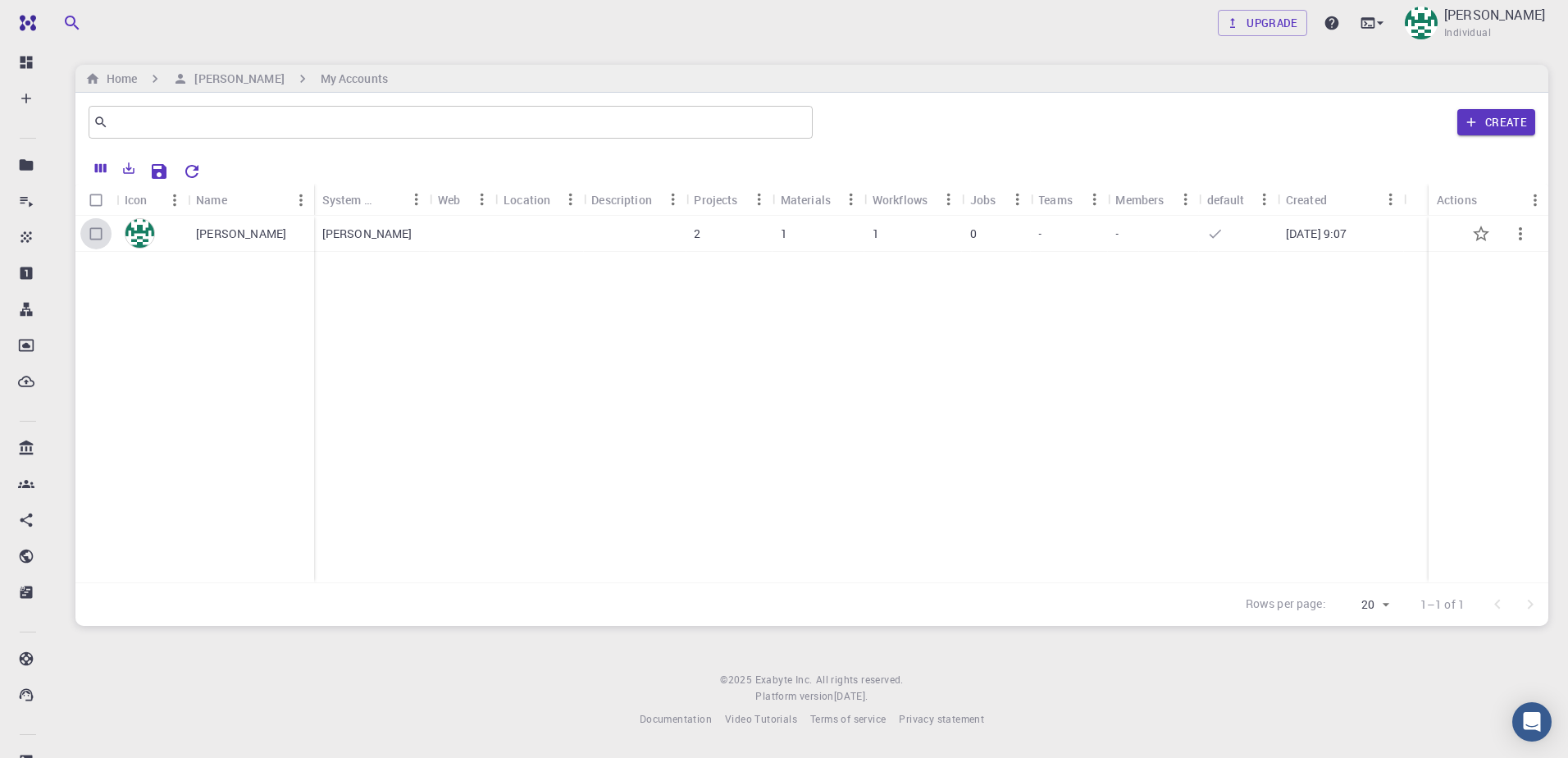
checkbox input "true"
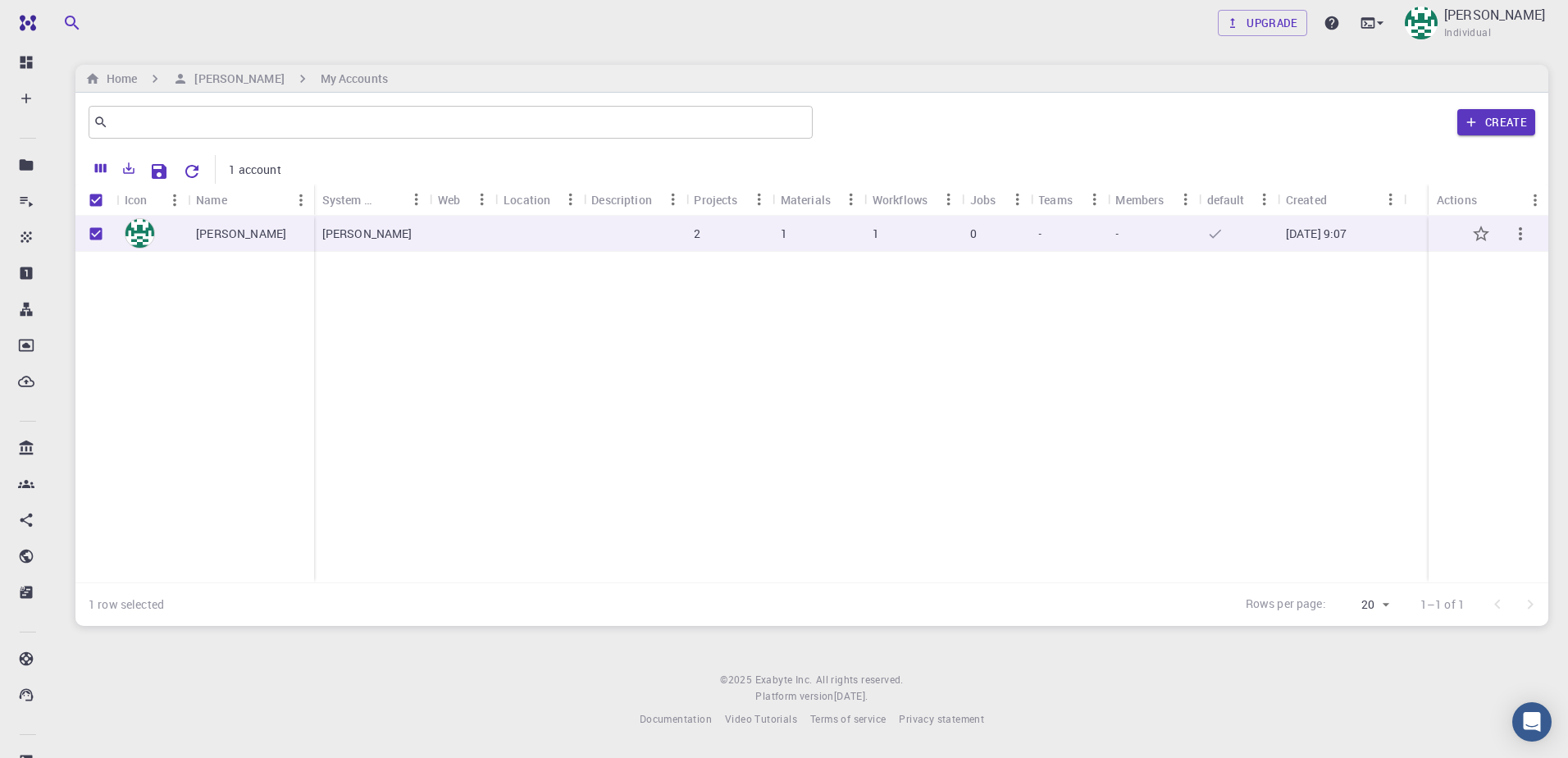
click at [1043, 230] on icon "button" at bounding box center [1521, 234] width 20 height 20
click at [1043, 254] on li "Open" at bounding box center [1502, 246] width 105 height 26
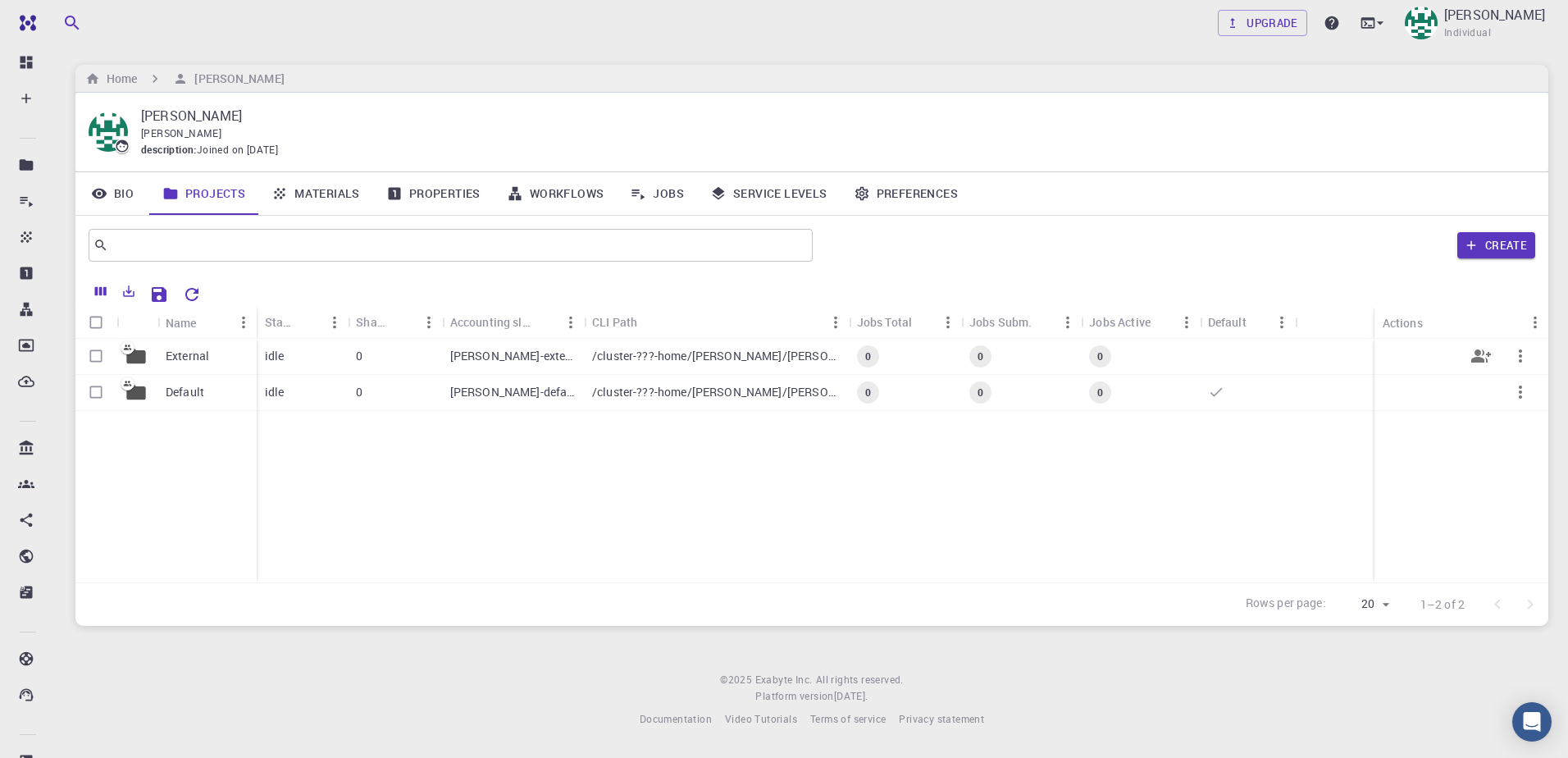
click at [1043, 348] on icon "button" at bounding box center [1521, 356] width 20 height 20
click at [1043, 428] on div at bounding box center [784, 379] width 1568 height 758
click at [92, 359] on input "Select row" at bounding box center [96, 355] width 31 height 31
checkbox input "true"
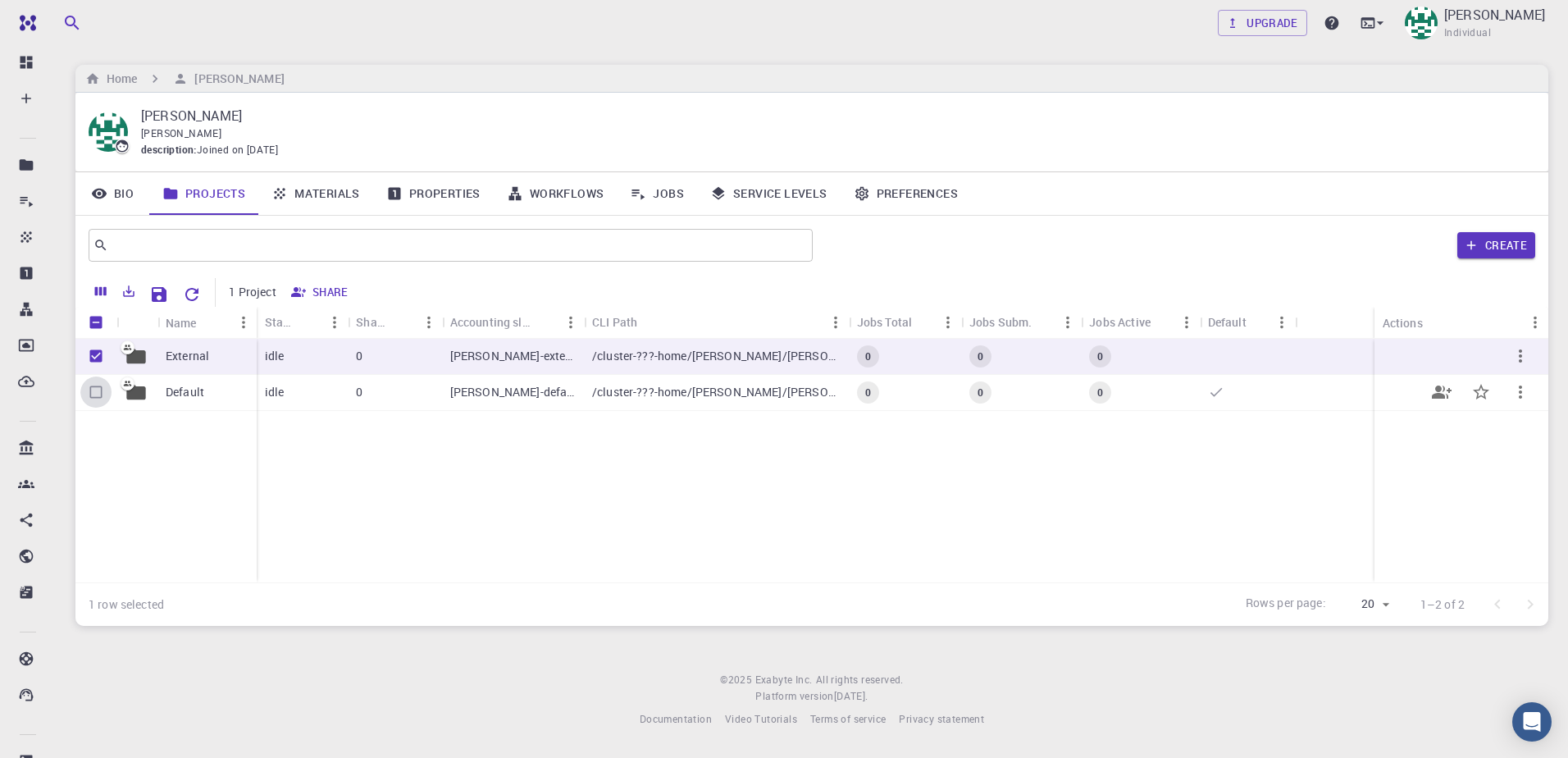
click at [96, 389] on input "Select row" at bounding box center [96, 391] width 31 height 31
checkbox input "true"
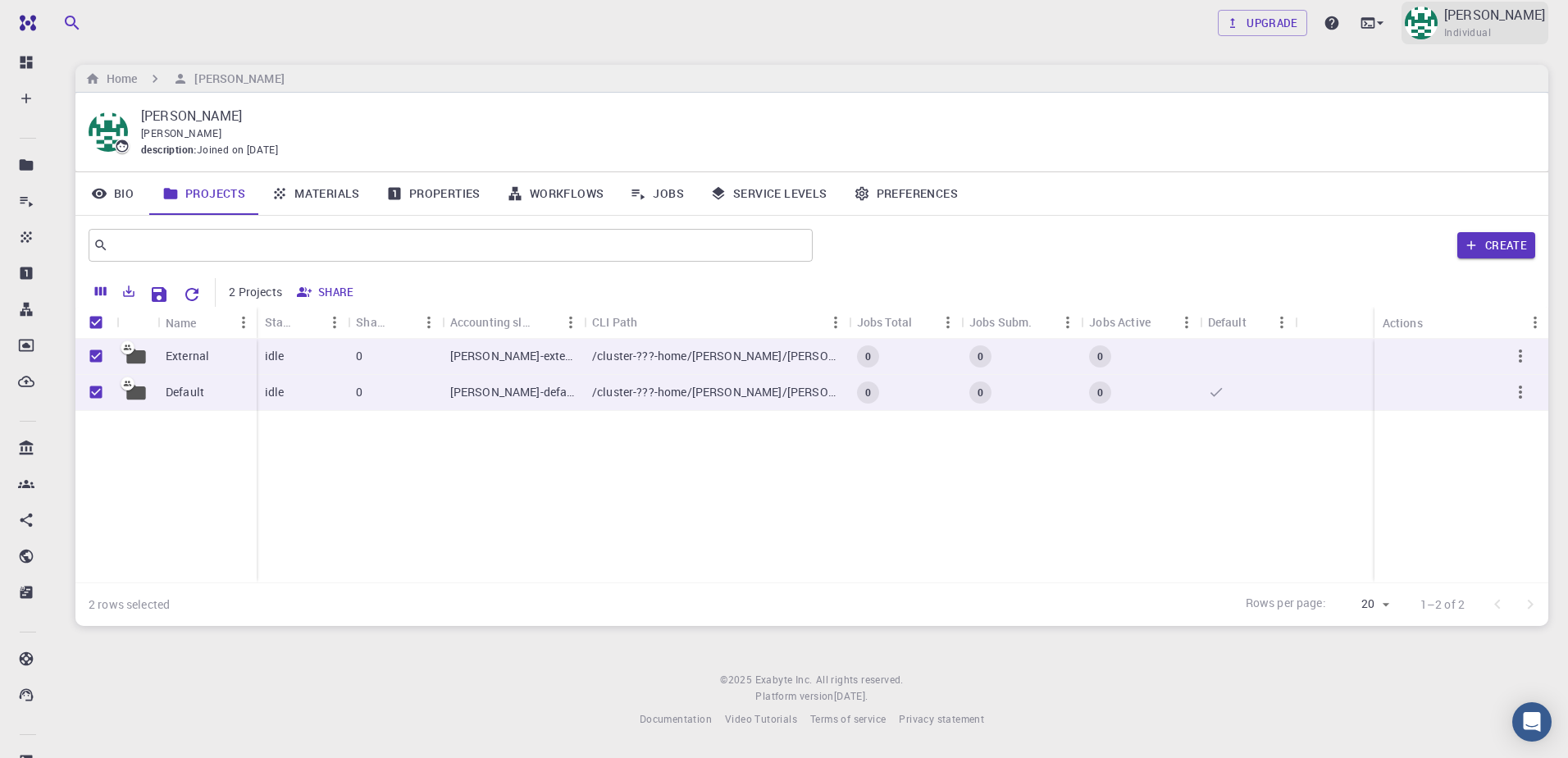
click at [1043, 18] on p "[PERSON_NAME]" at bounding box center [1494, 15] width 100 height 20
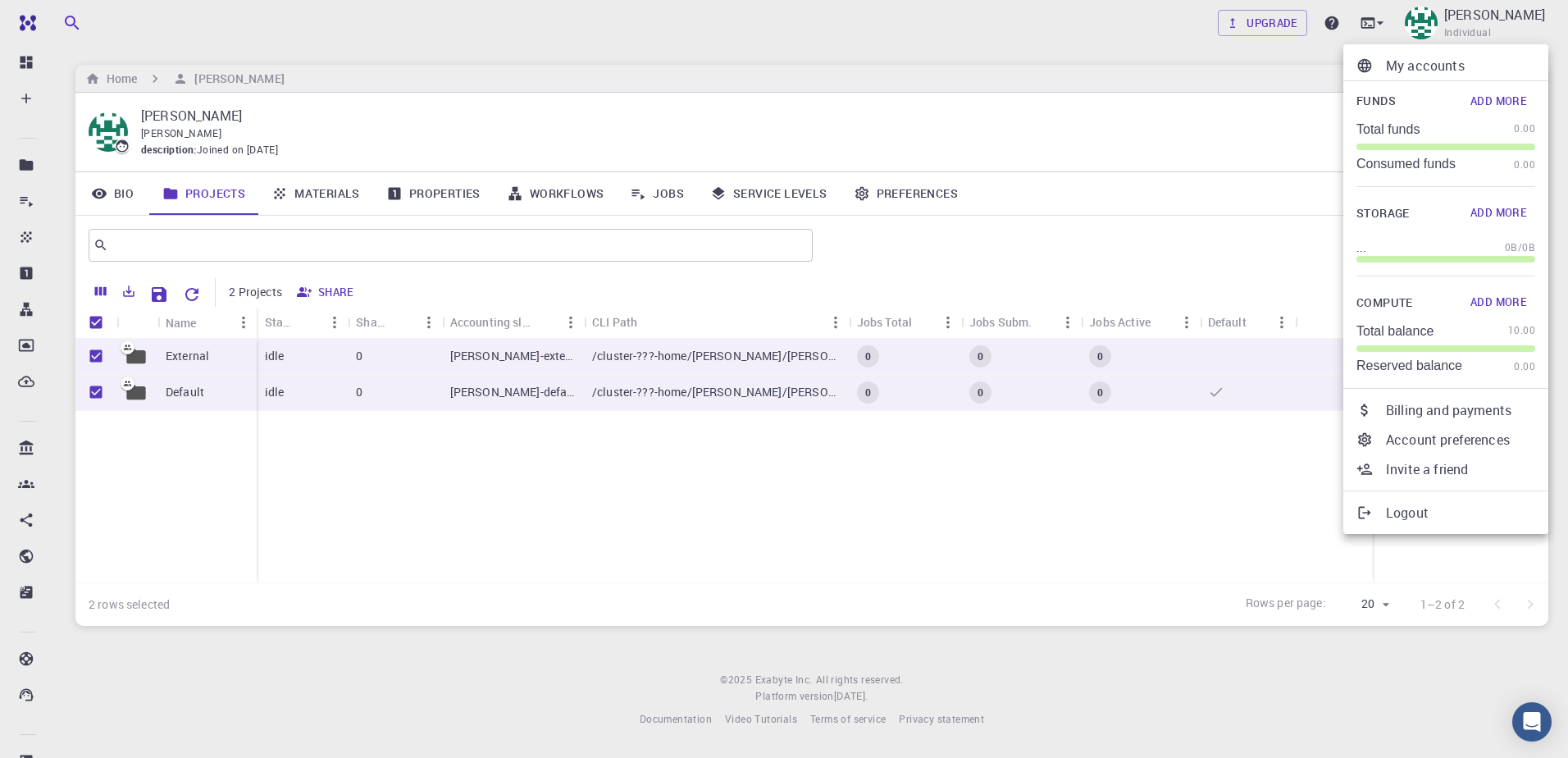
click at [1043, 411] on p "Billing and payments" at bounding box center [1461, 410] width 149 height 20
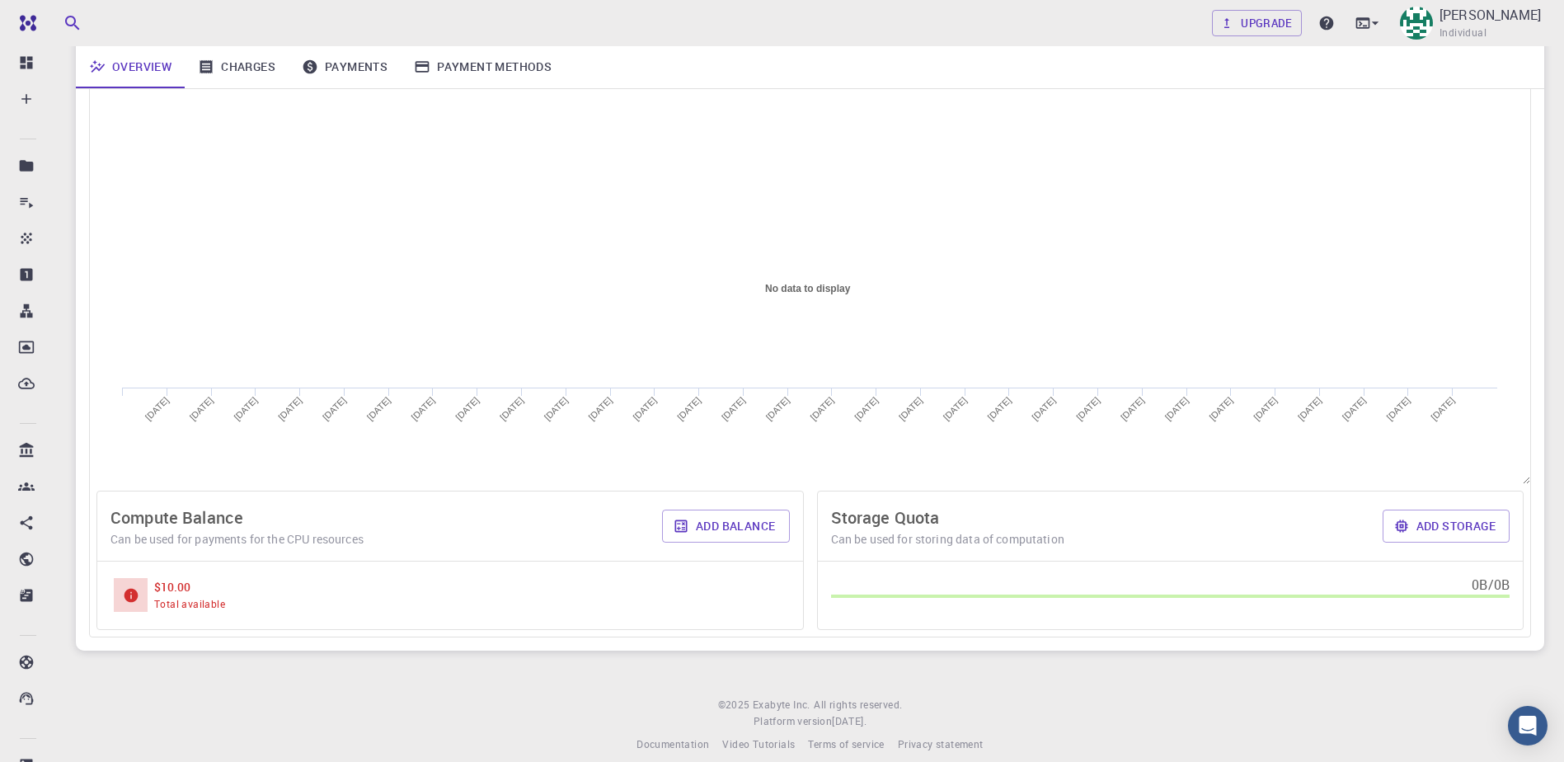
scroll to position [263, 0]
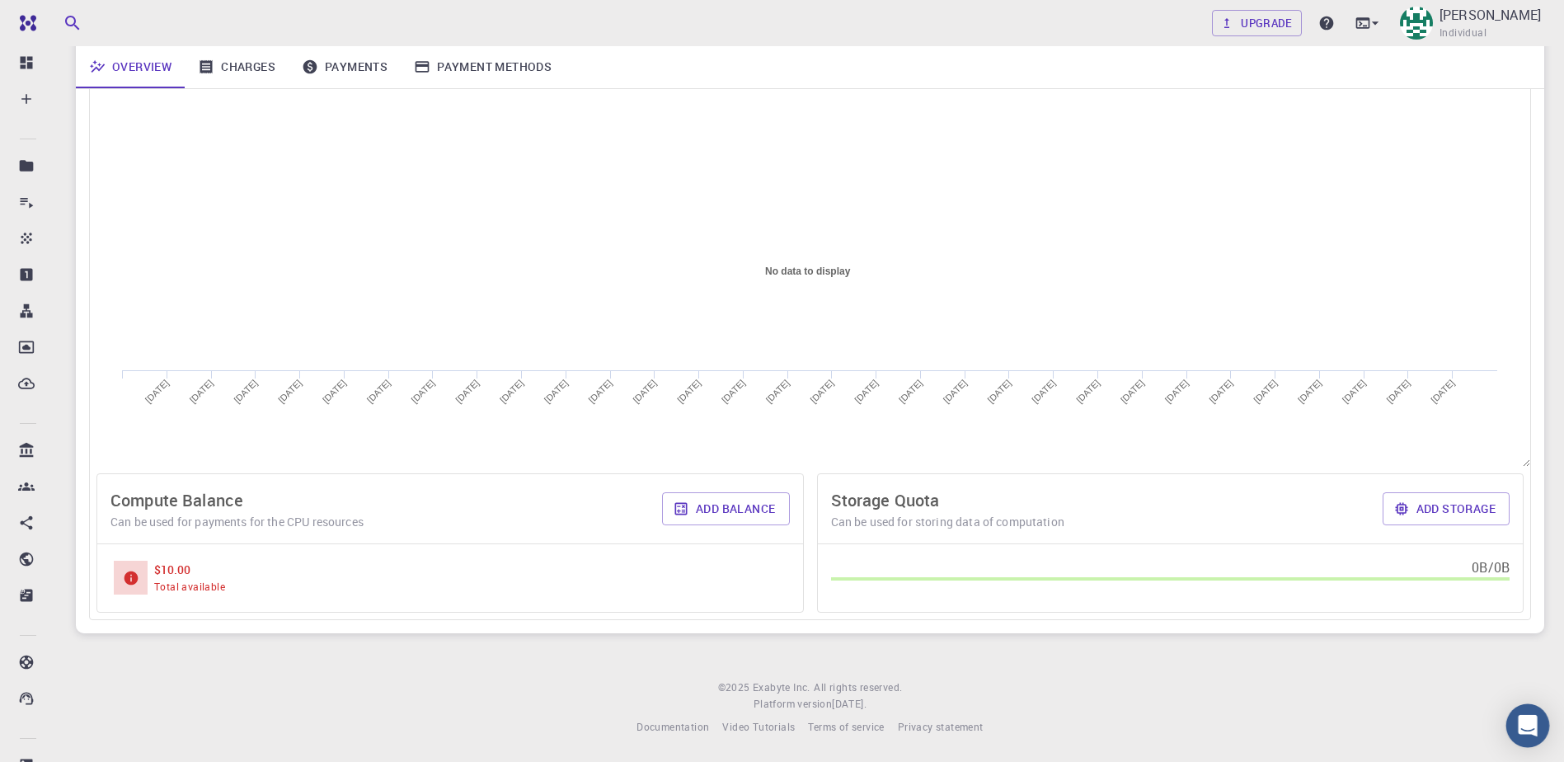
click at [1048, 464] on icon "Open Intercom Messenger" at bounding box center [1527, 725] width 21 height 21
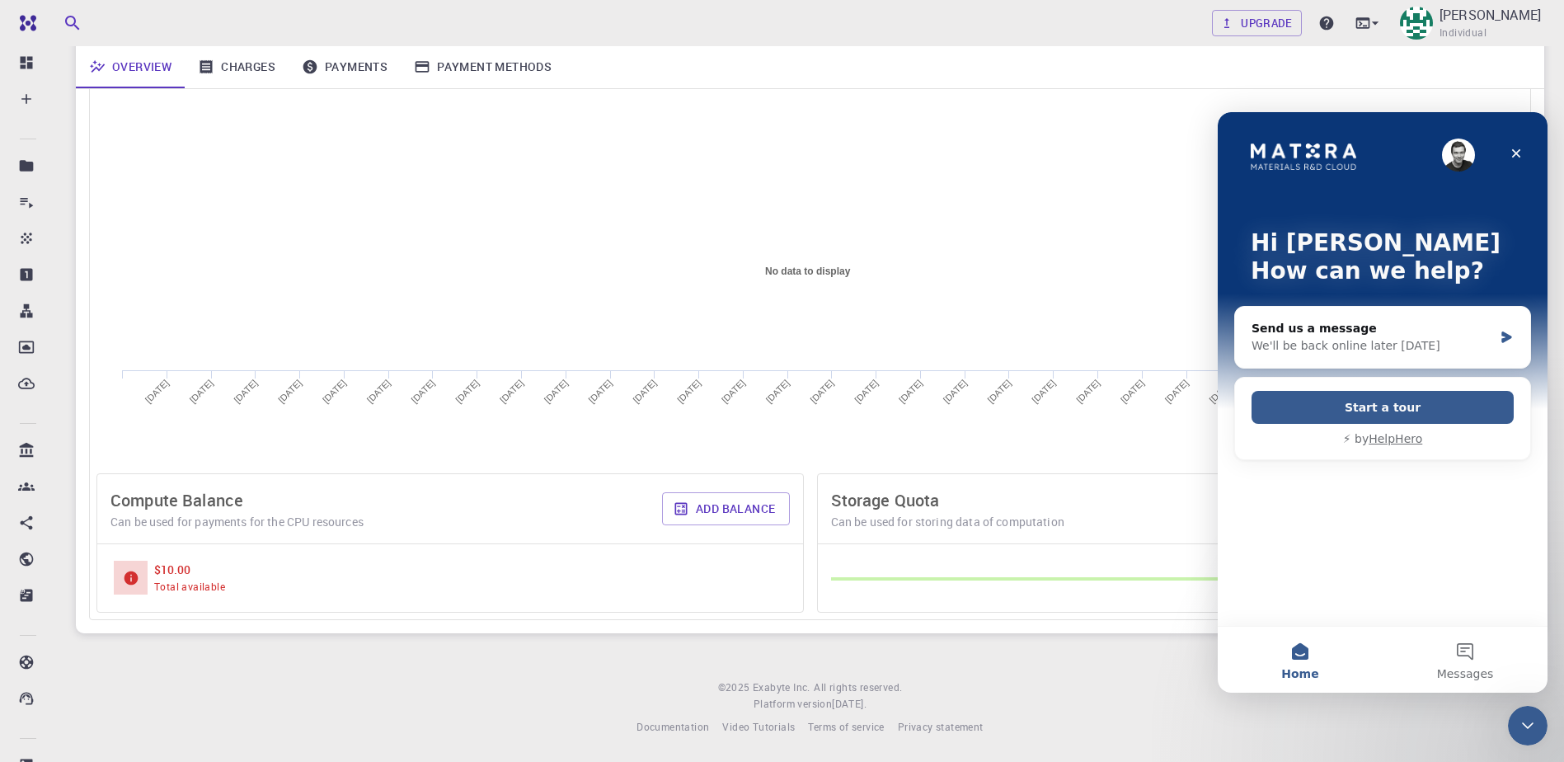
scroll to position [0, 0]
click at [1048, 342] on div "We'll be back online later [DATE]" at bounding box center [1373, 345] width 242 height 17
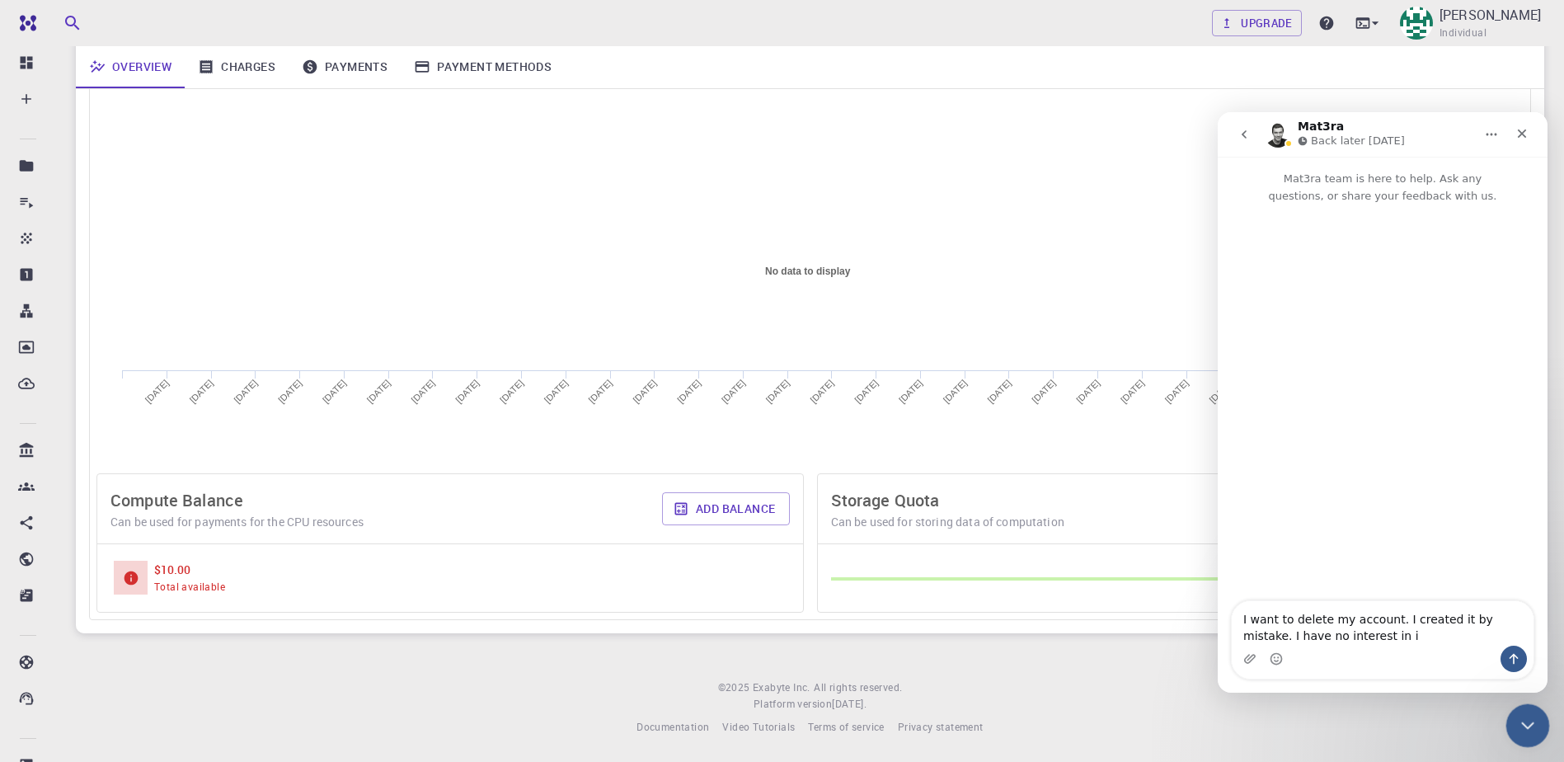
type textarea "I want to delete my account. I created it by mistake. I have no interest in it"
